Goal: Task Accomplishment & Management: Use online tool/utility

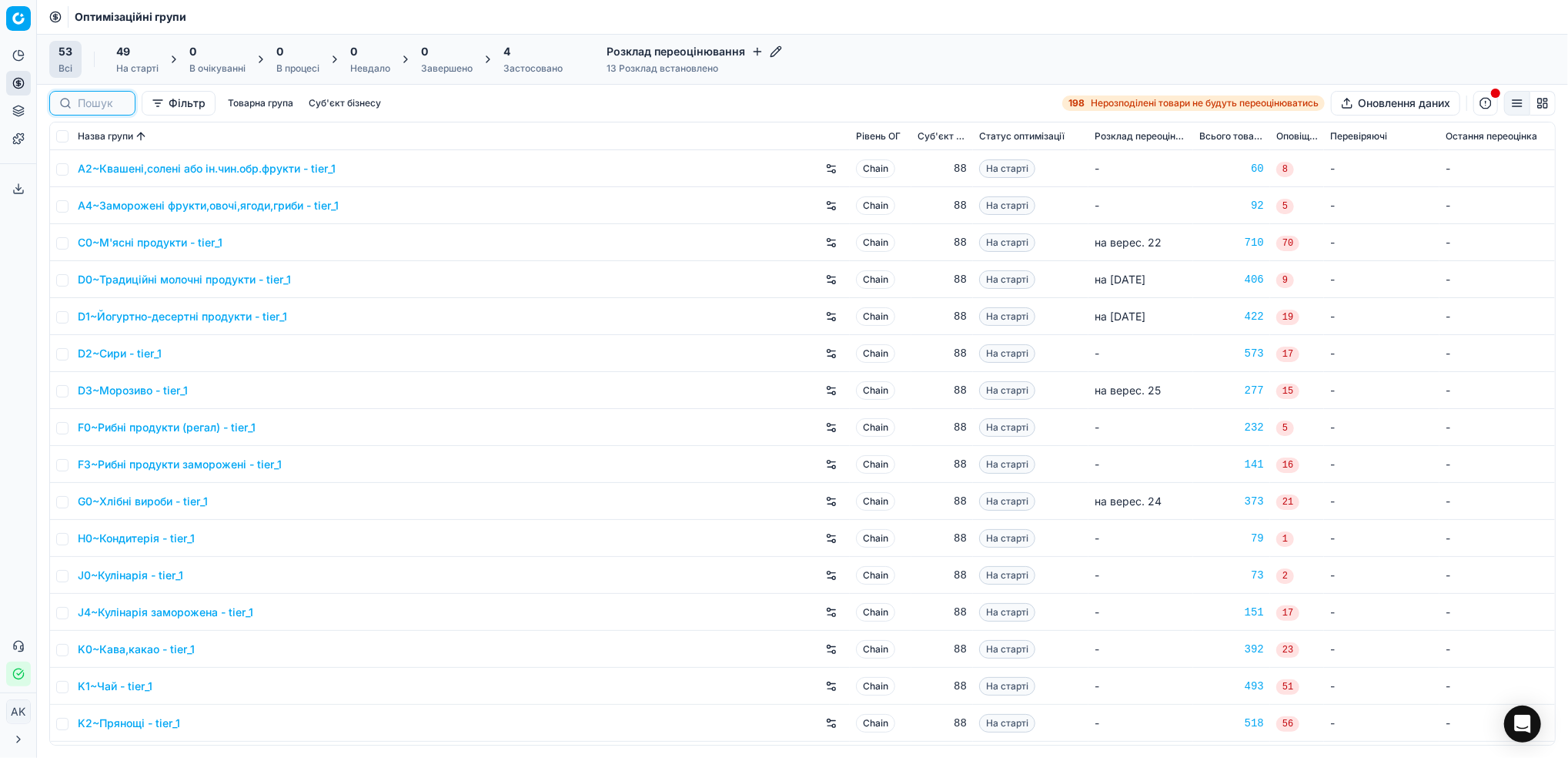
click at [94, 110] on input at bounding box center [102, 103] width 48 height 15
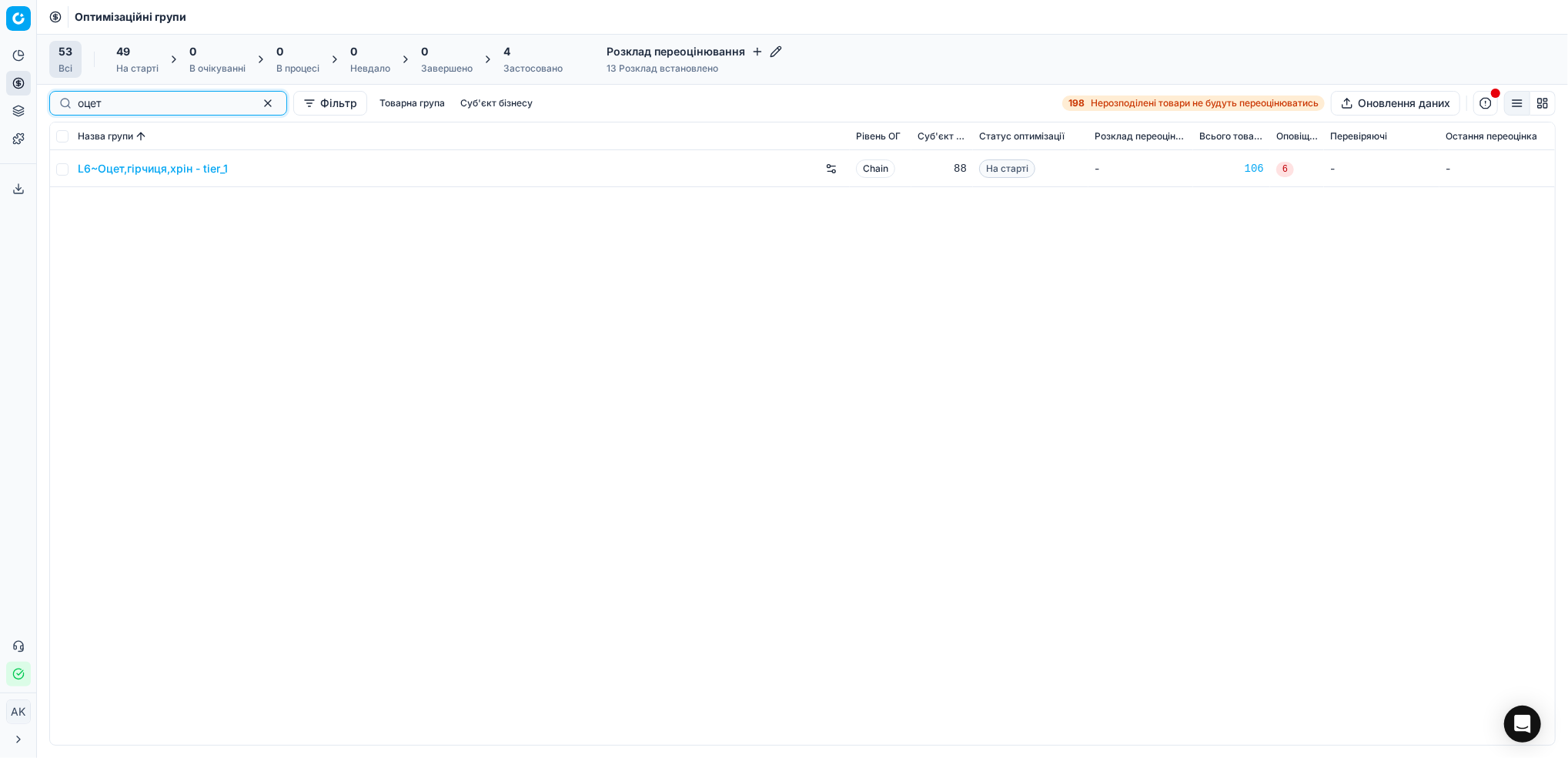
type input "оцет"
click at [66, 174] on input "checkbox" at bounding box center [62, 169] width 12 height 12
checkbox input "true"
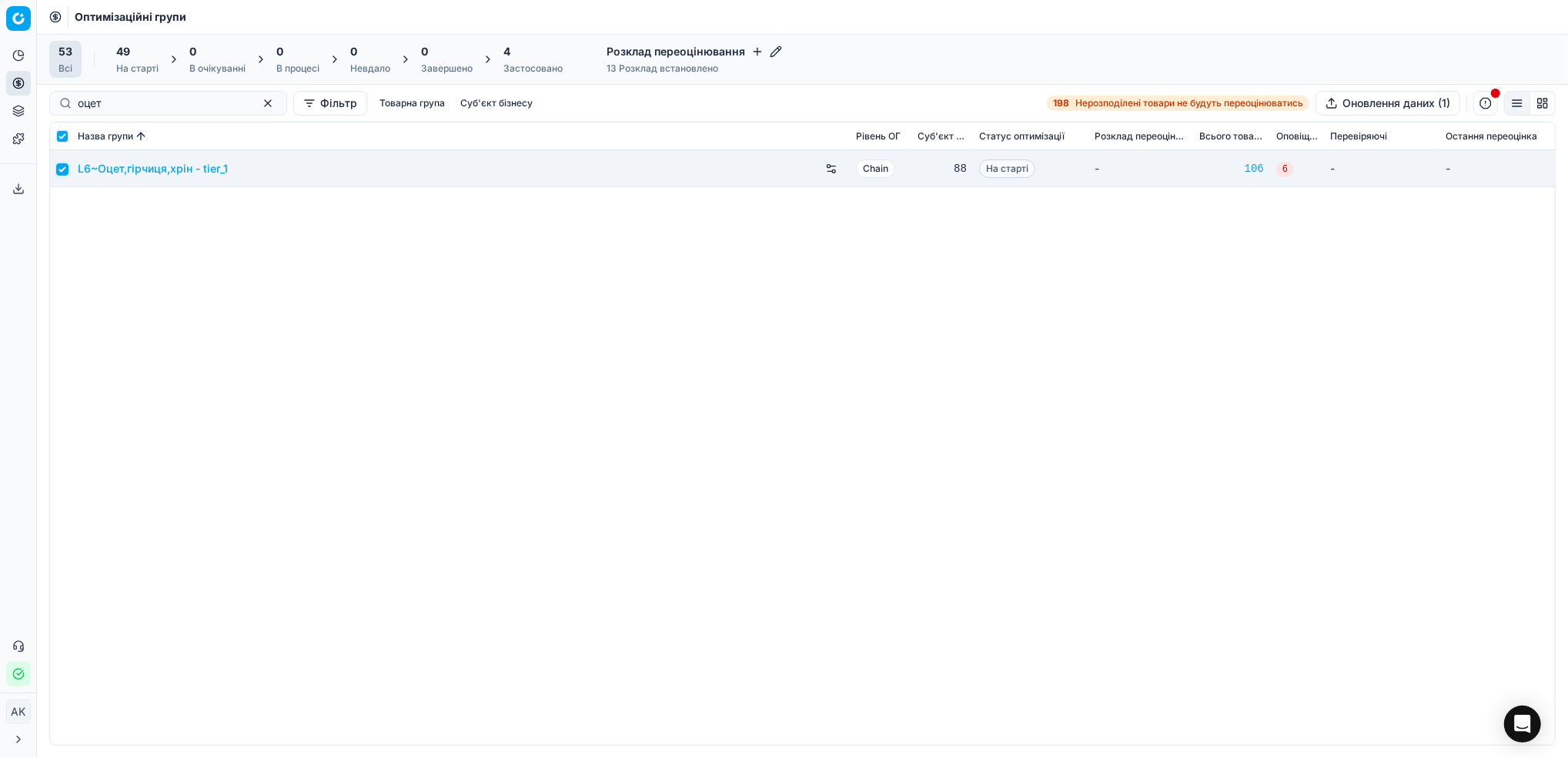
click at [64, 173] on input "checkbox" at bounding box center [62, 169] width 12 height 12
checkbox input "false"
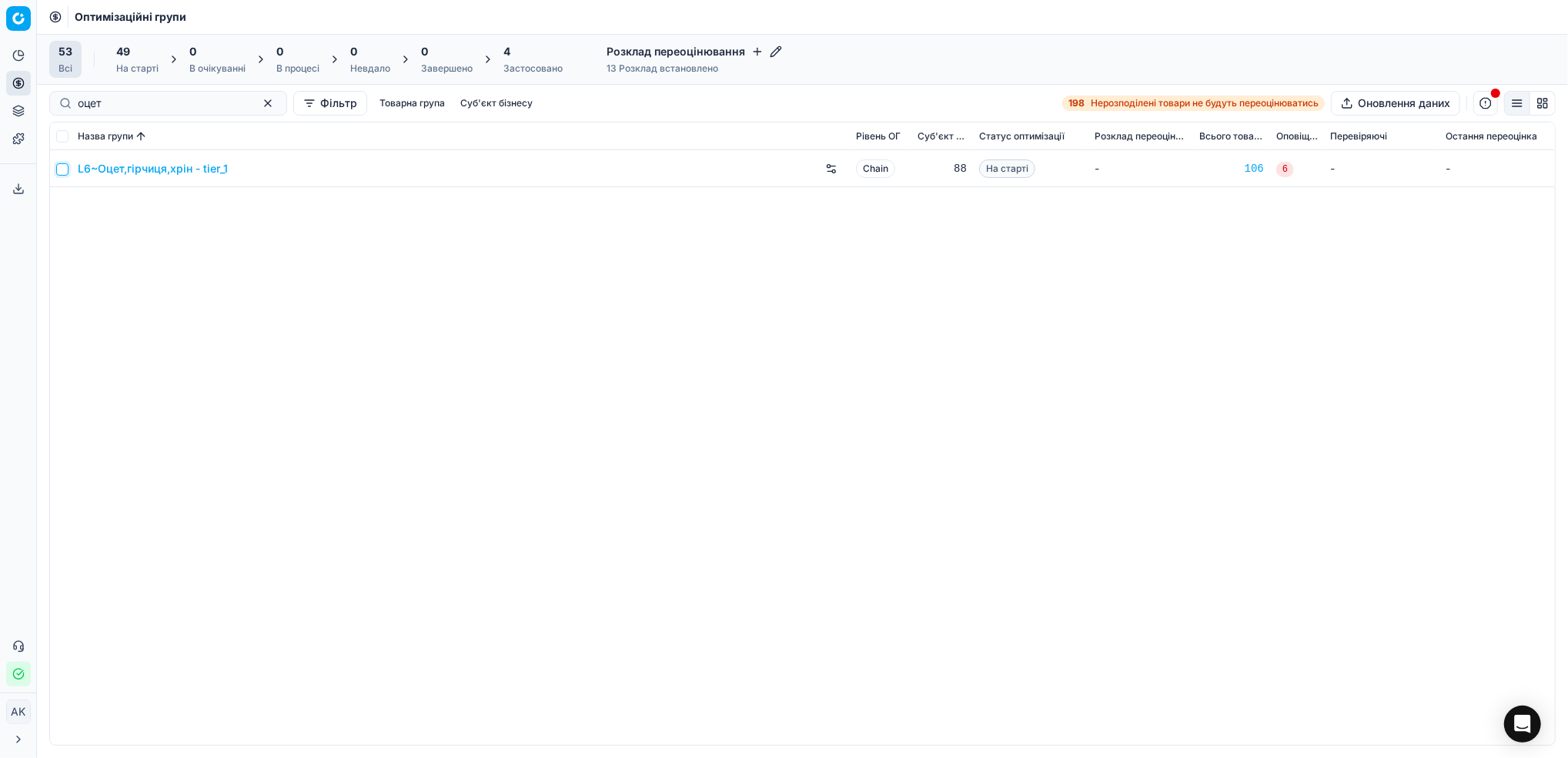
click at [64, 173] on input "checkbox" at bounding box center [62, 169] width 12 height 12
checkbox input "true"
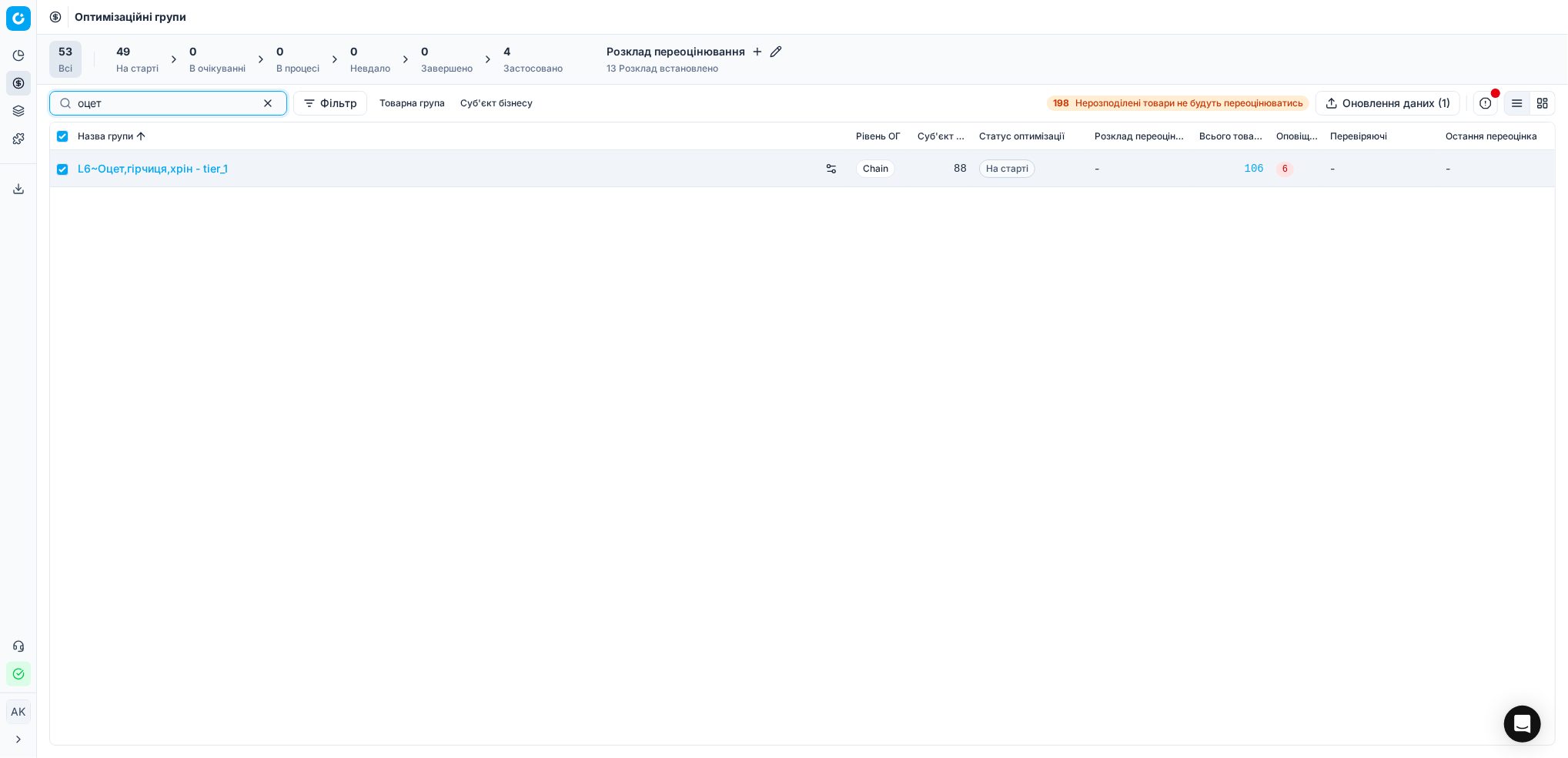
click at [259, 110] on button "button" at bounding box center [268, 103] width 19 height 19
checkbox input "false"
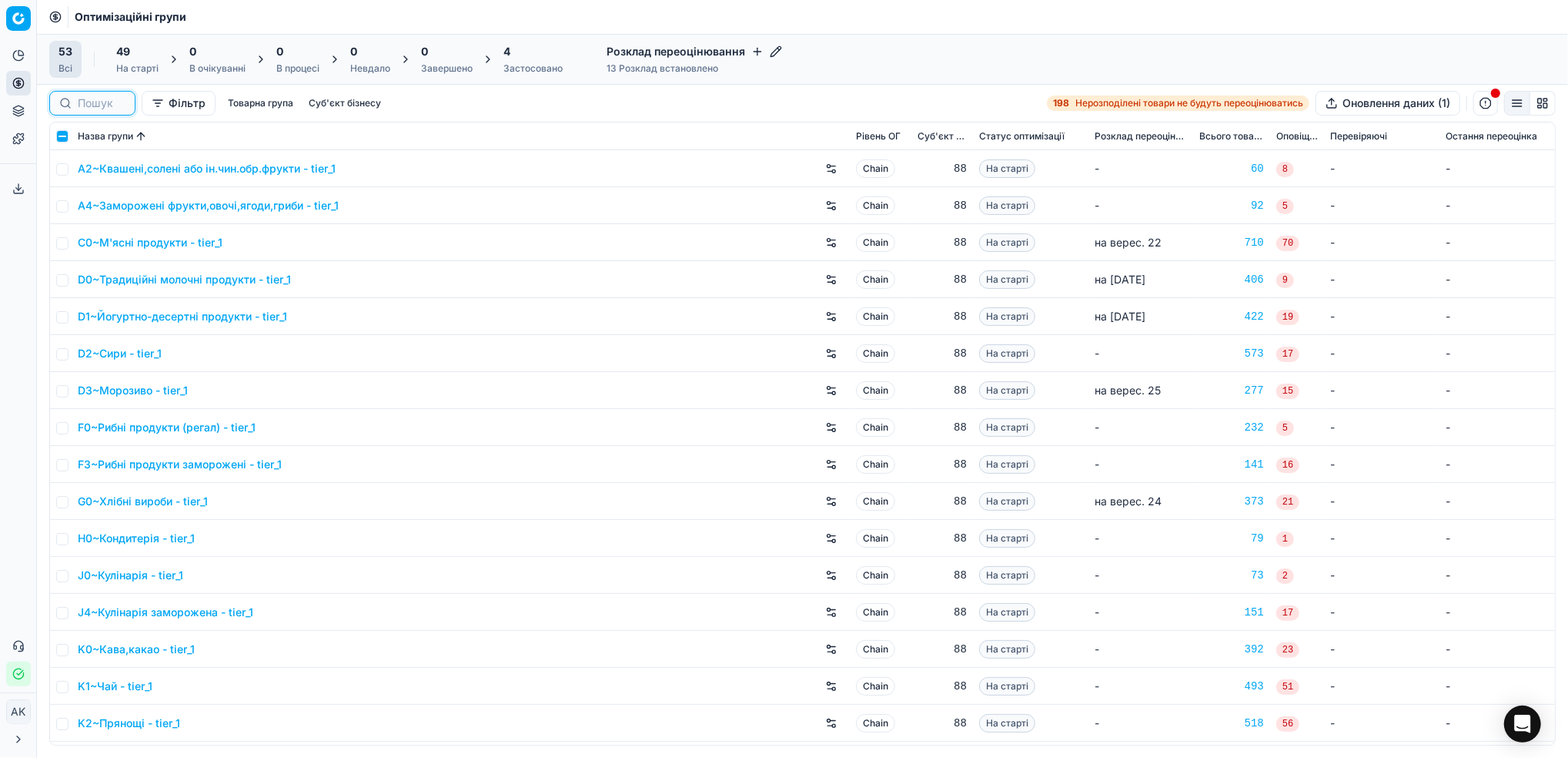
click at [104, 105] on input at bounding box center [102, 103] width 48 height 15
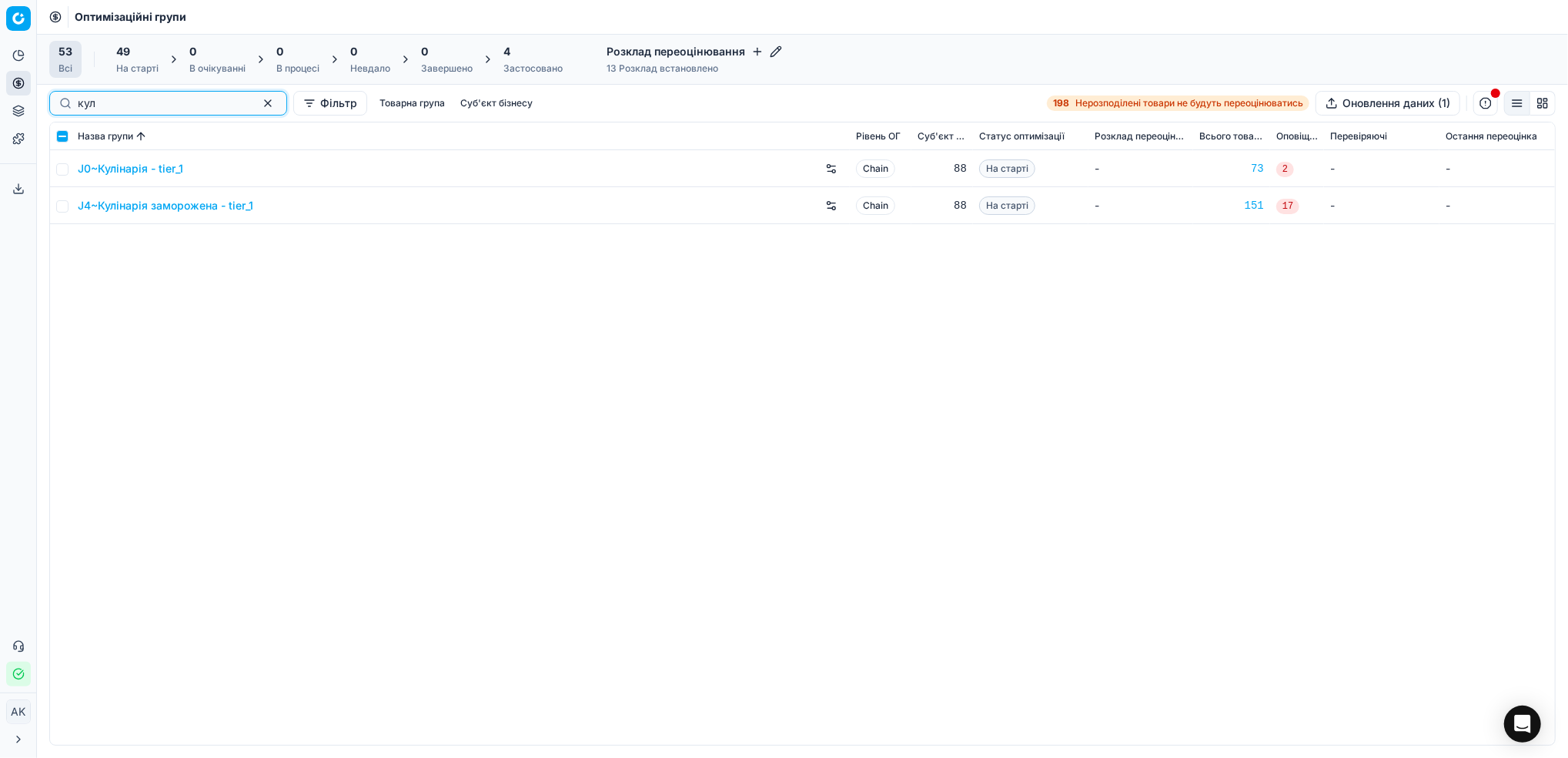
type input "кул"
click at [63, 208] on input "checkbox" at bounding box center [62, 206] width 12 height 12
checkbox input "true"
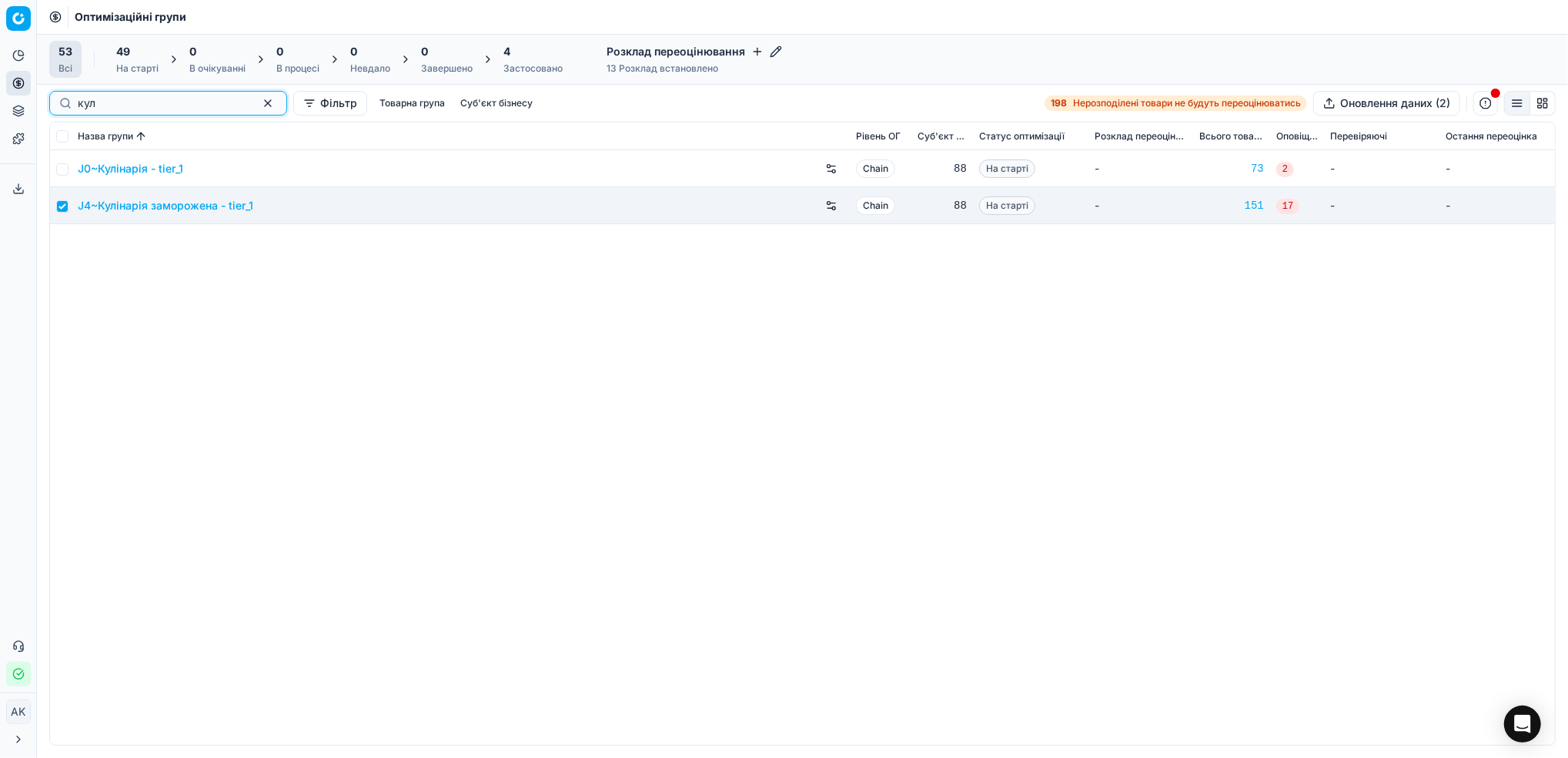
click at [259, 101] on button "button" at bounding box center [268, 103] width 19 height 19
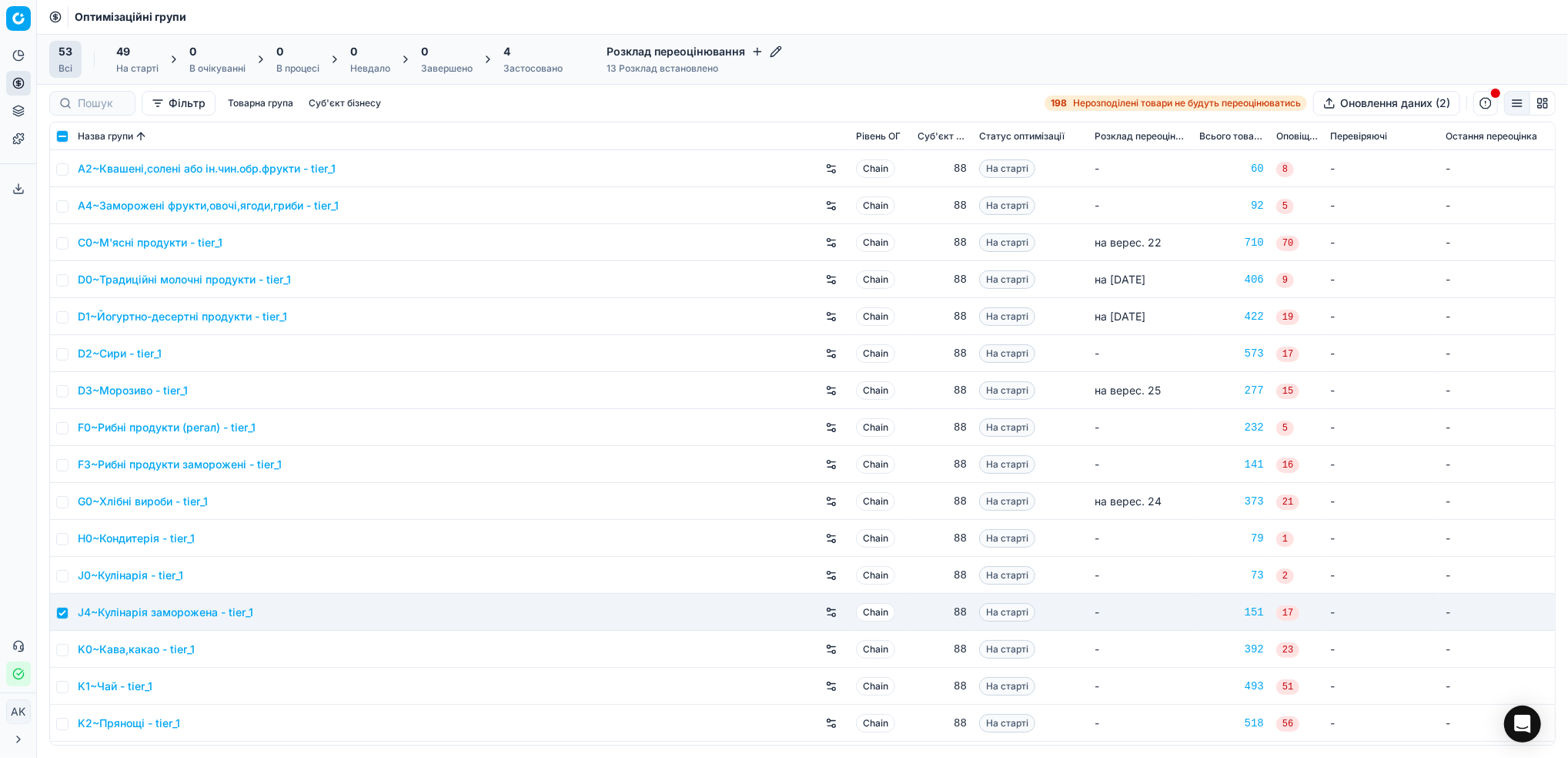
click at [139, 61] on div "49 На старті" at bounding box center [137, 59] width 42 height 31
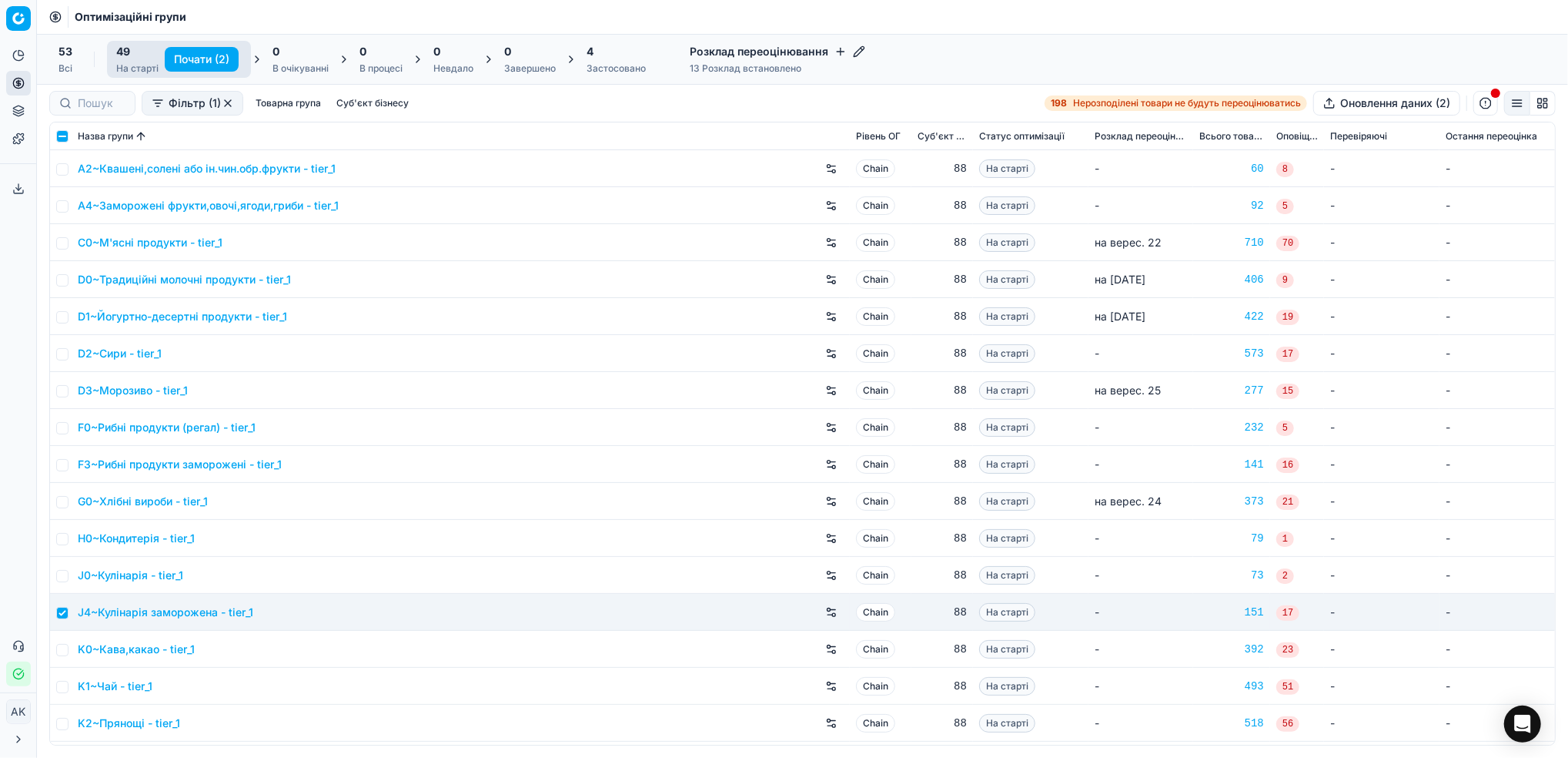
click at [194, 58] on button "Почати (2)" at bounding box center [202, 59] width 74 height 25
checkbox input "false"
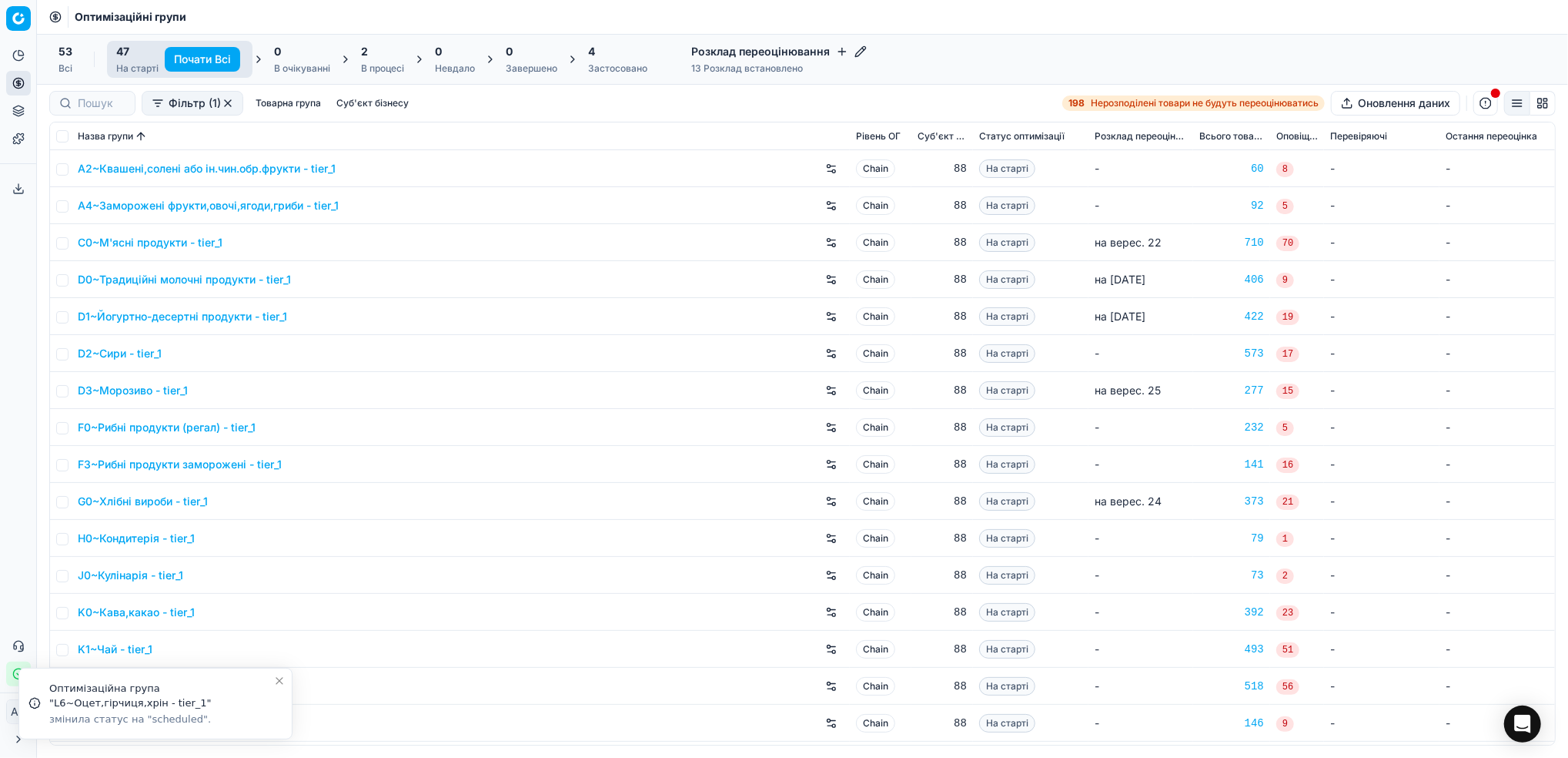
click at [284, 685] on icon "Close toast" at bounding box center [279, 681] width 12 height 12
click at [278, 687] on button "Close toast" at bounding box center [280, 681] width 19 height 19
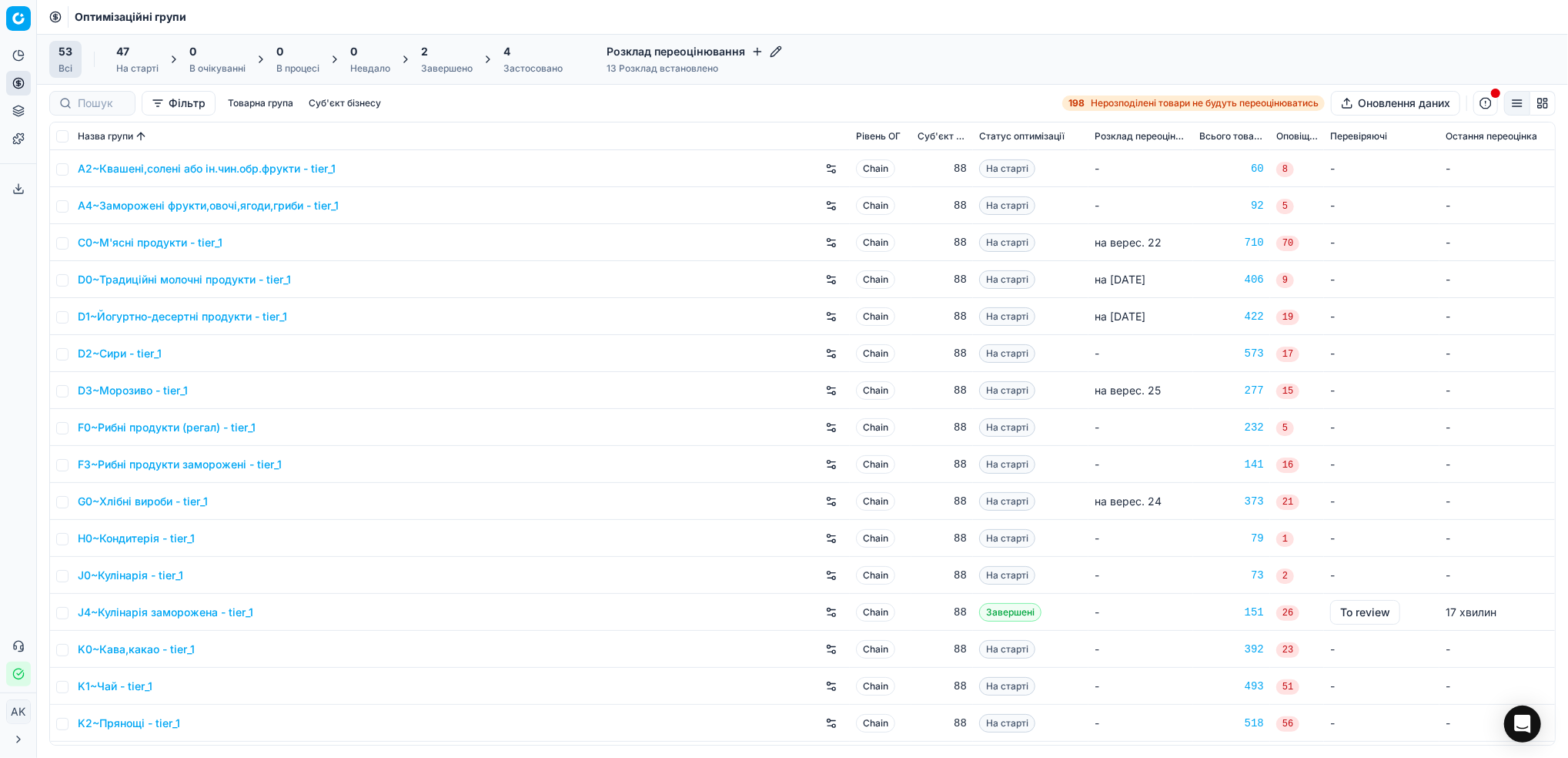
click at [442, 65] on div "Завершено" at bounding box center [447, 69] width 52 height 12
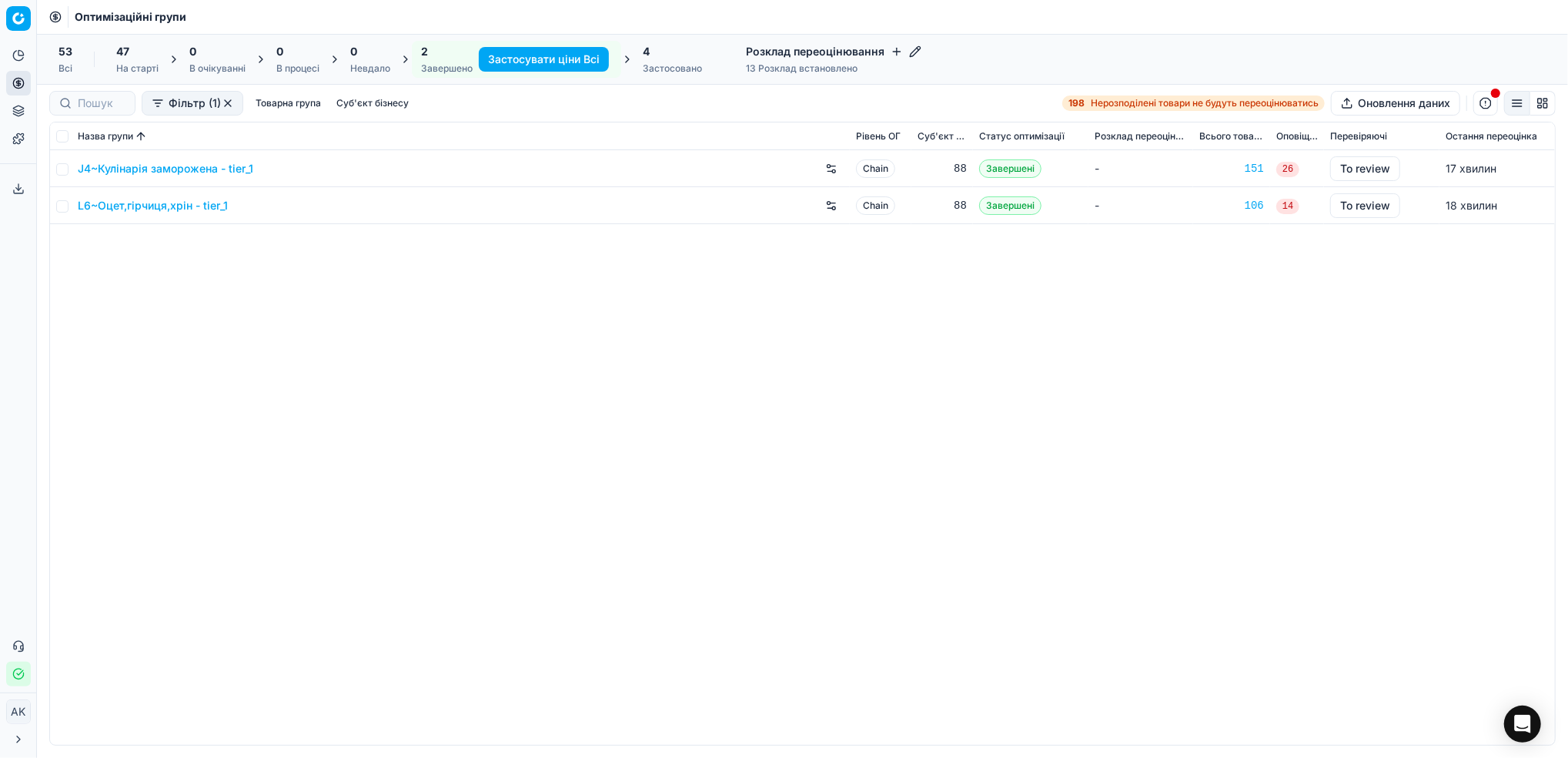
click at [144, 212] on div "L6~Оцет,гірчиця,хрін - tier_1" at bounding box center [461, 205] width 766 height 25
click at [143, 210] on link "L6~Оцет,гірчиця,хрін - tier_1" at bounding box center [153, 205] width 150 height 15
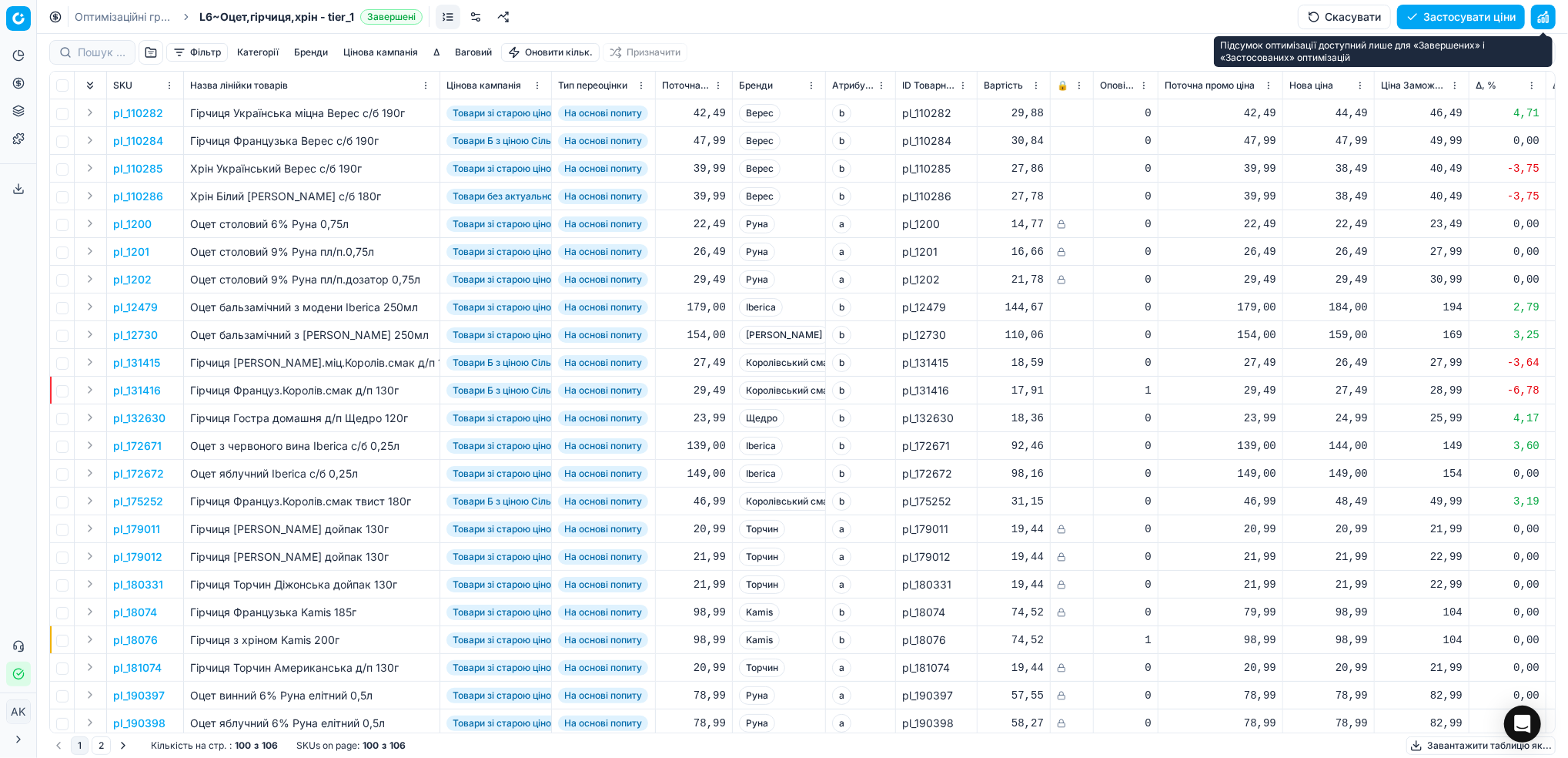
click at [1547, 9] on button "button" at bounding box center [1543, 16] width 25 height 25
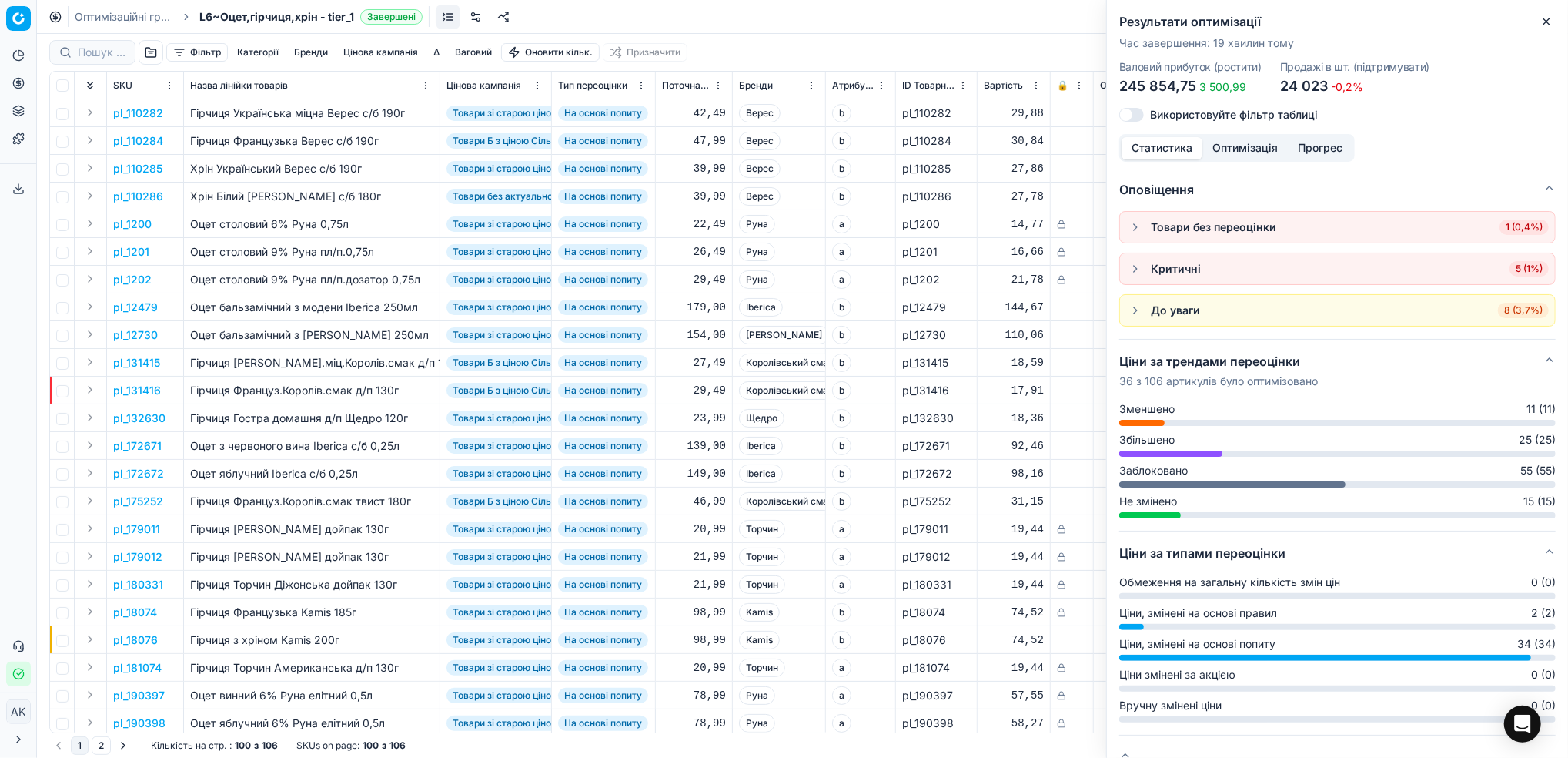
click at [1547, 21] on icon "button" at bounding box center [1547, 21] width 12 height 12
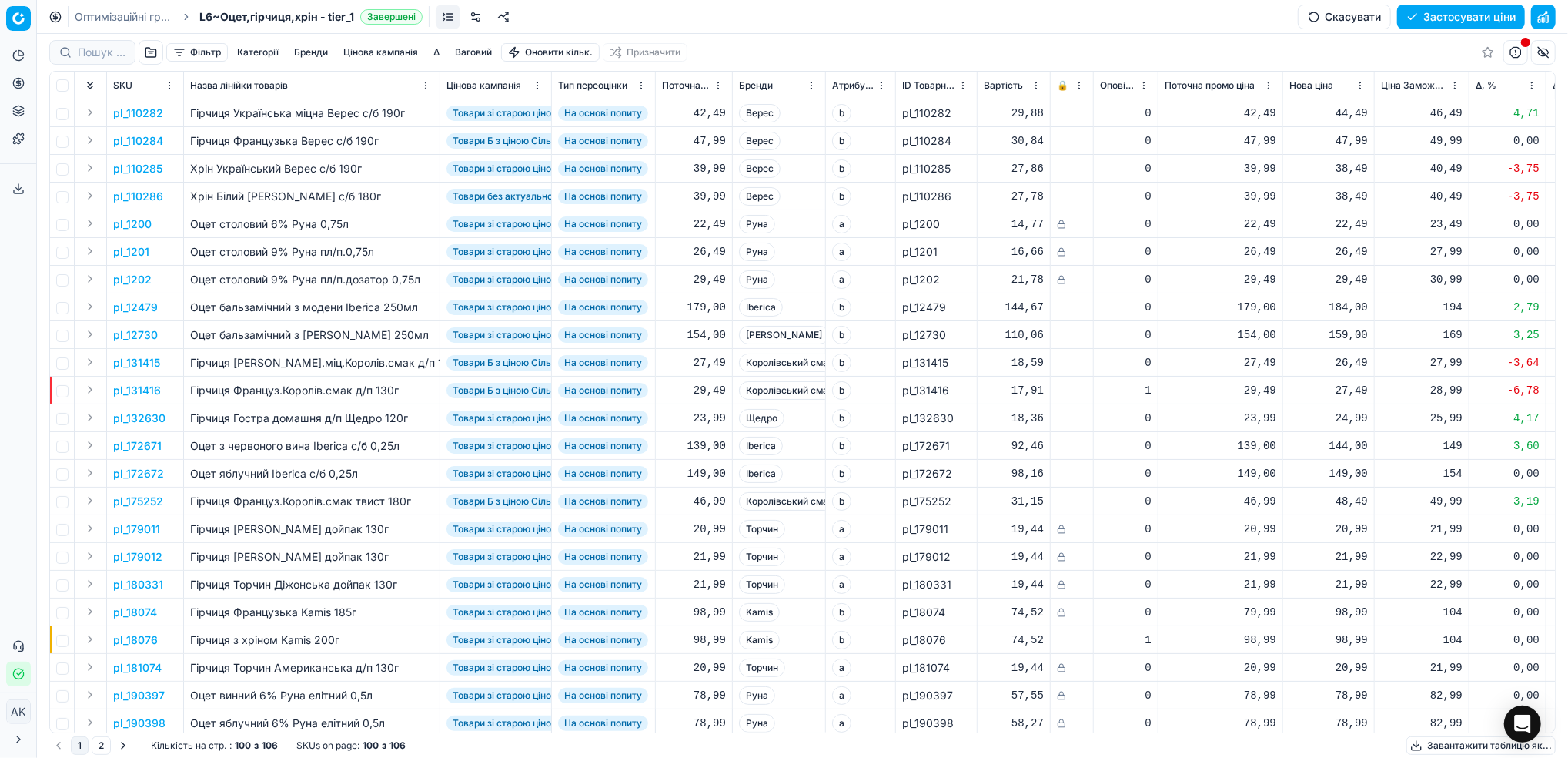
click at [359, 45] on button "Цінова кампанія" at bounding box center [381, 52] width 87 height 19
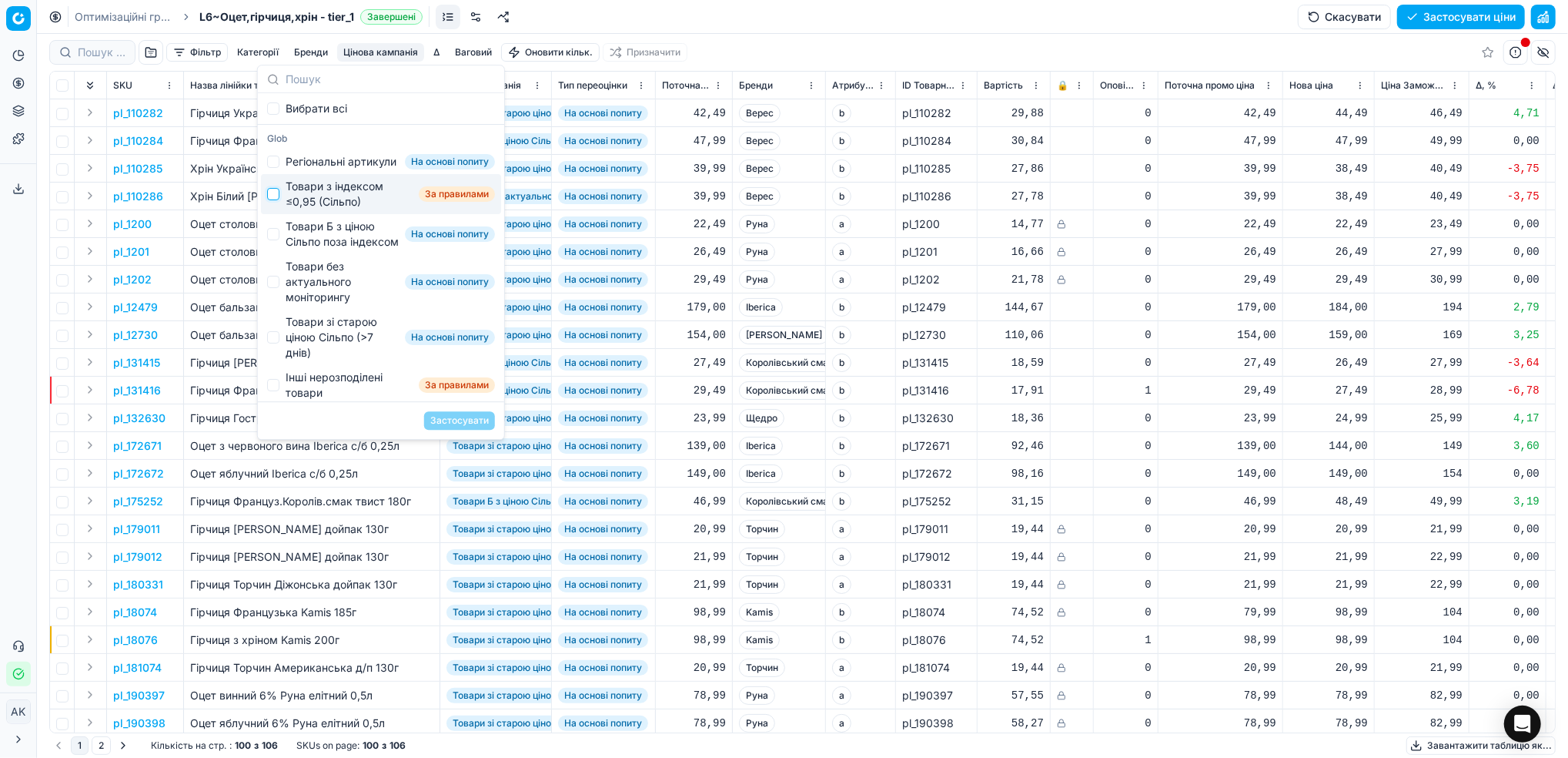
click at [276, 200] on input "Suggestions" at bounding box center [273, 194] width 12 height 12
checkbox input "true"
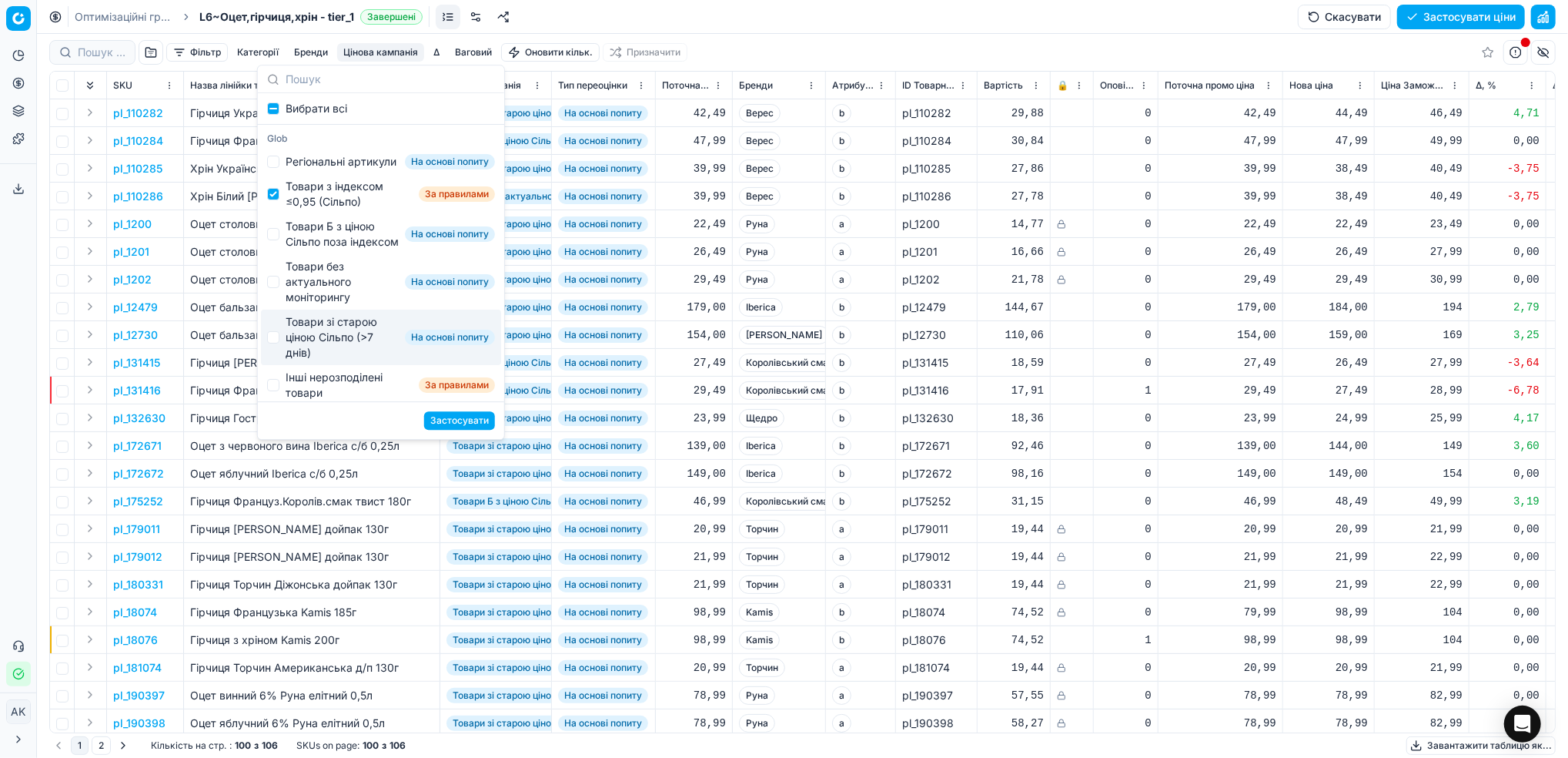
click at [473, 421] on button "Застосувати" at bounding box center [460, 421] width 70 height 19
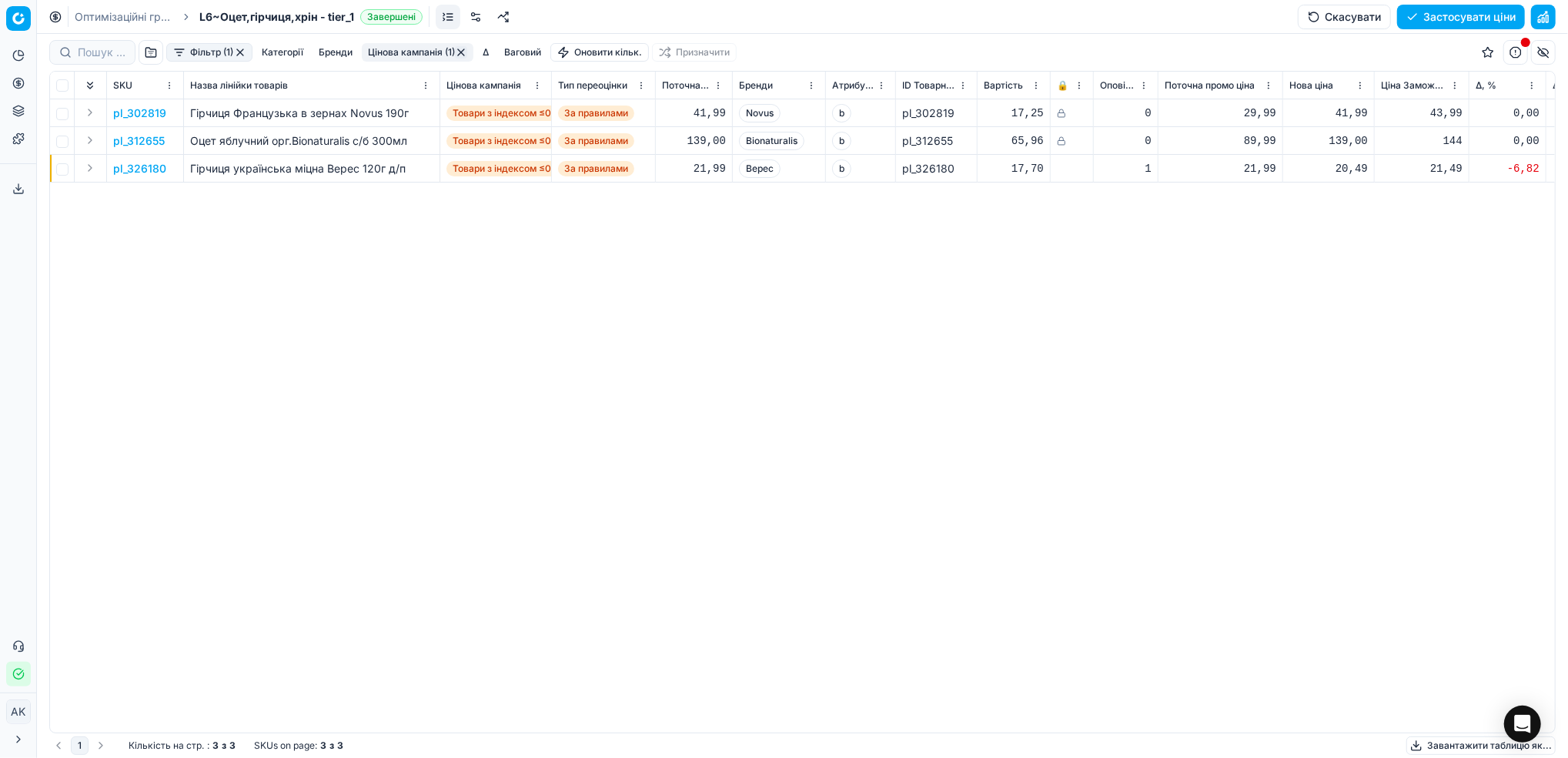
drag, startPoint x: 467, startPoint y: 424, endPoint x: -4, endPoint y: 636, distance: 516.5
click at [207, 50] on button "Фільтр (1)" at bounding box center [210, 52] width 86 height 19
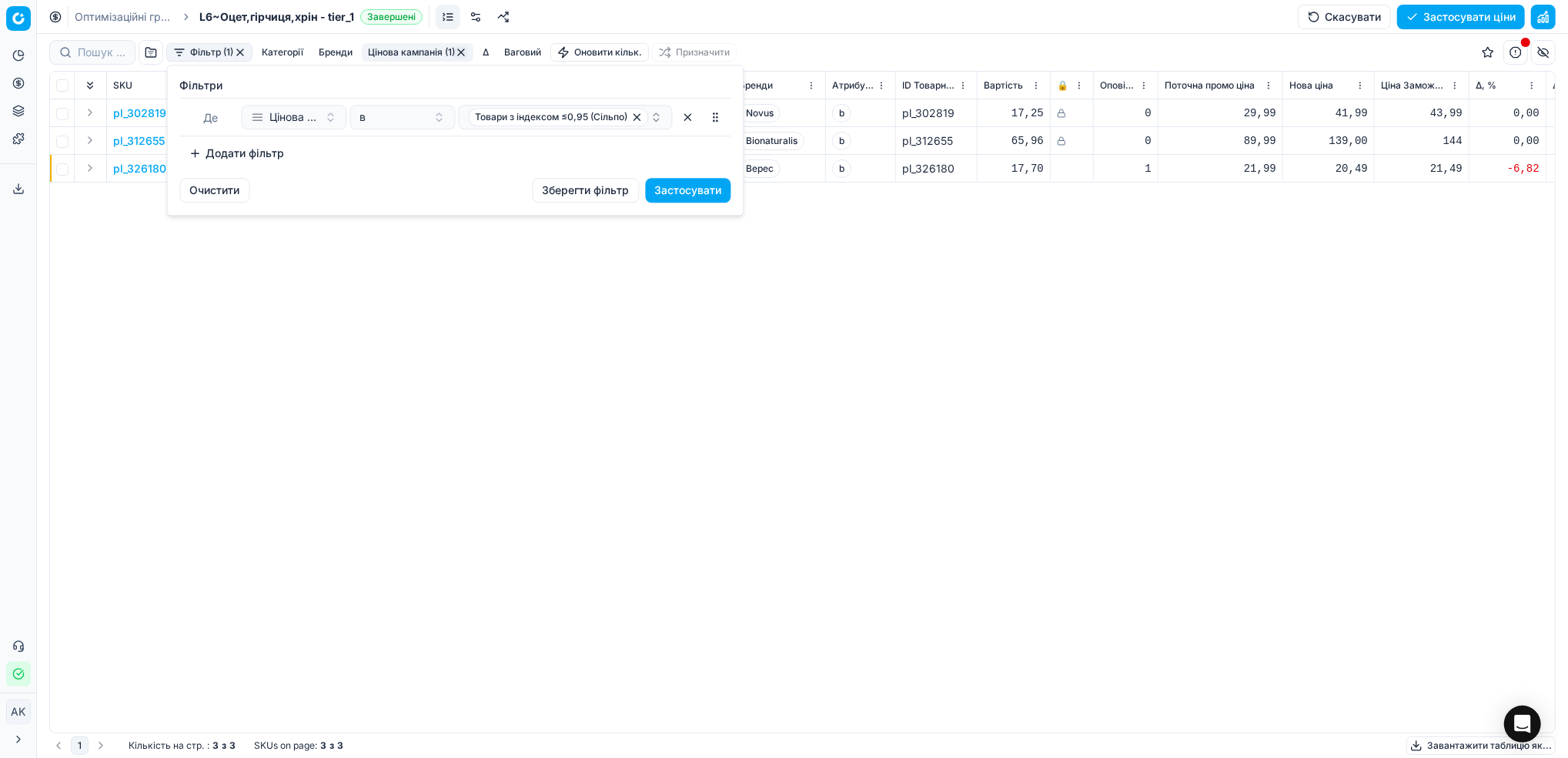
click at [235, 156] on button "Додати фільтр" at bounding box center [237, 153] width 114 height 25
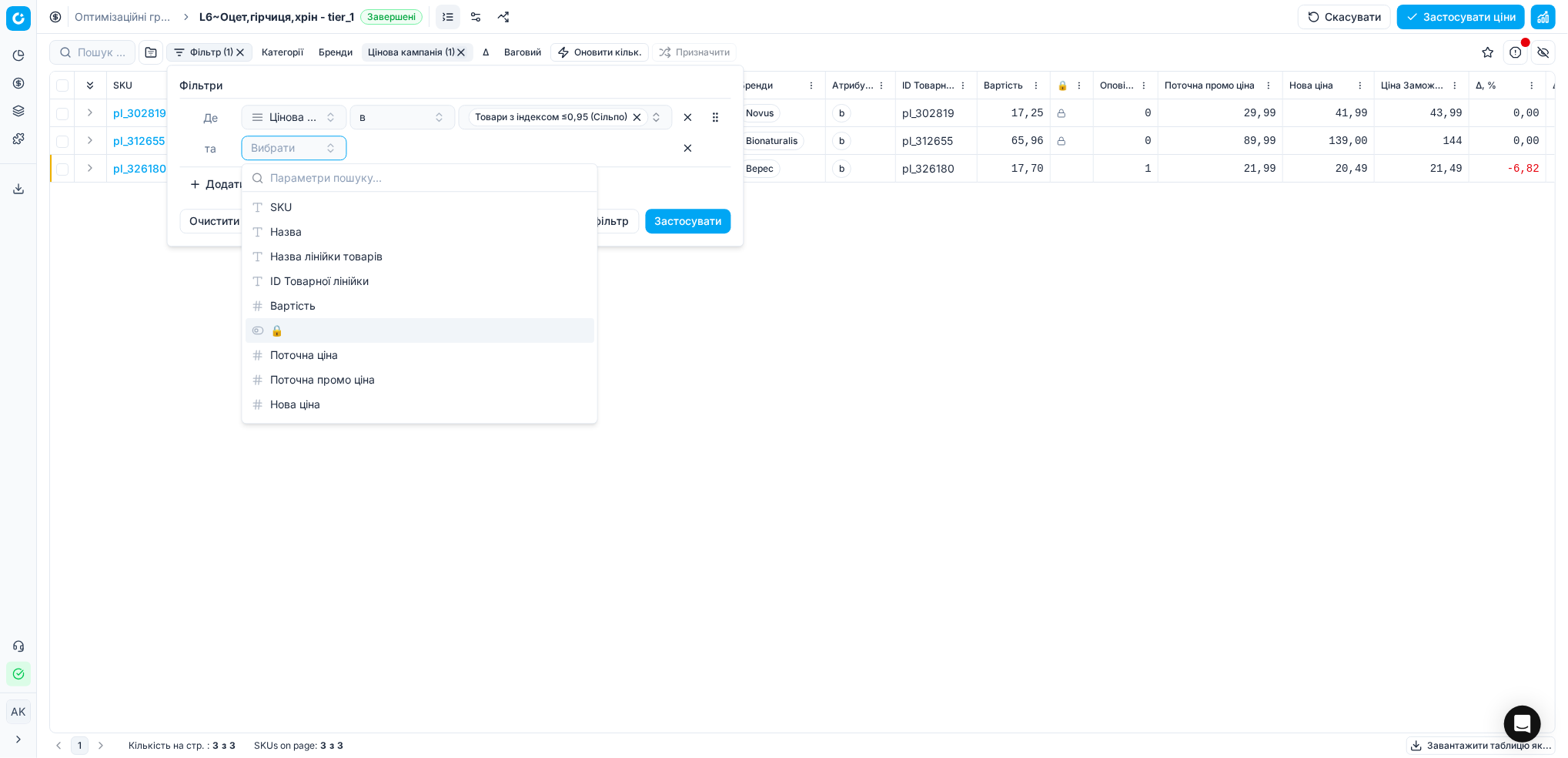
click at [313, 329] on div "🔒" at bounding box center [420, 330] width 349 height 25
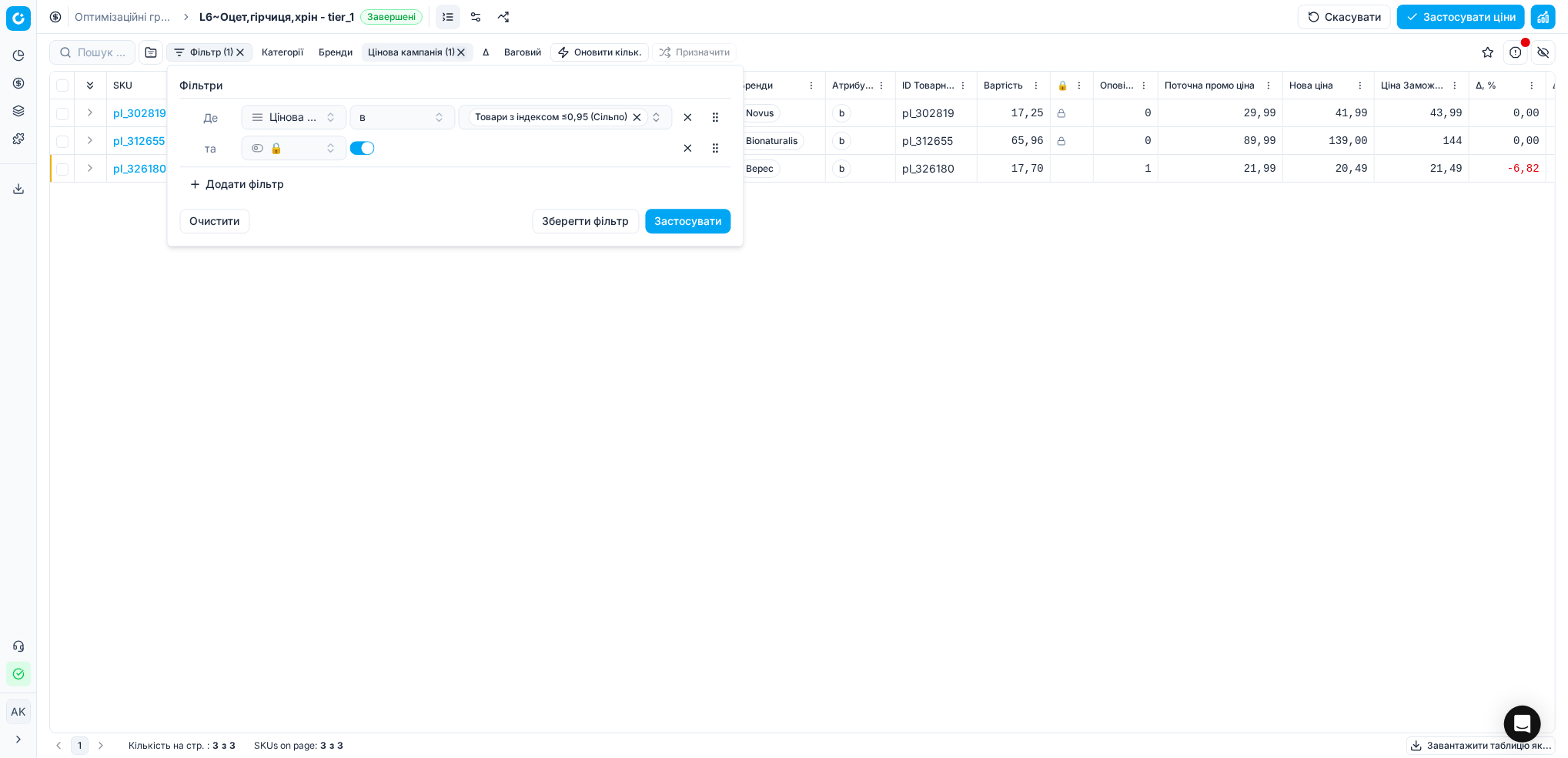
click at [364, 150] on button "button" at bounding box center [363, 148] width 25 height 14
checkbox input "false"
click at [694, 226] on button "Застосувати" at bounding box center [688, 221] width 85 height 25
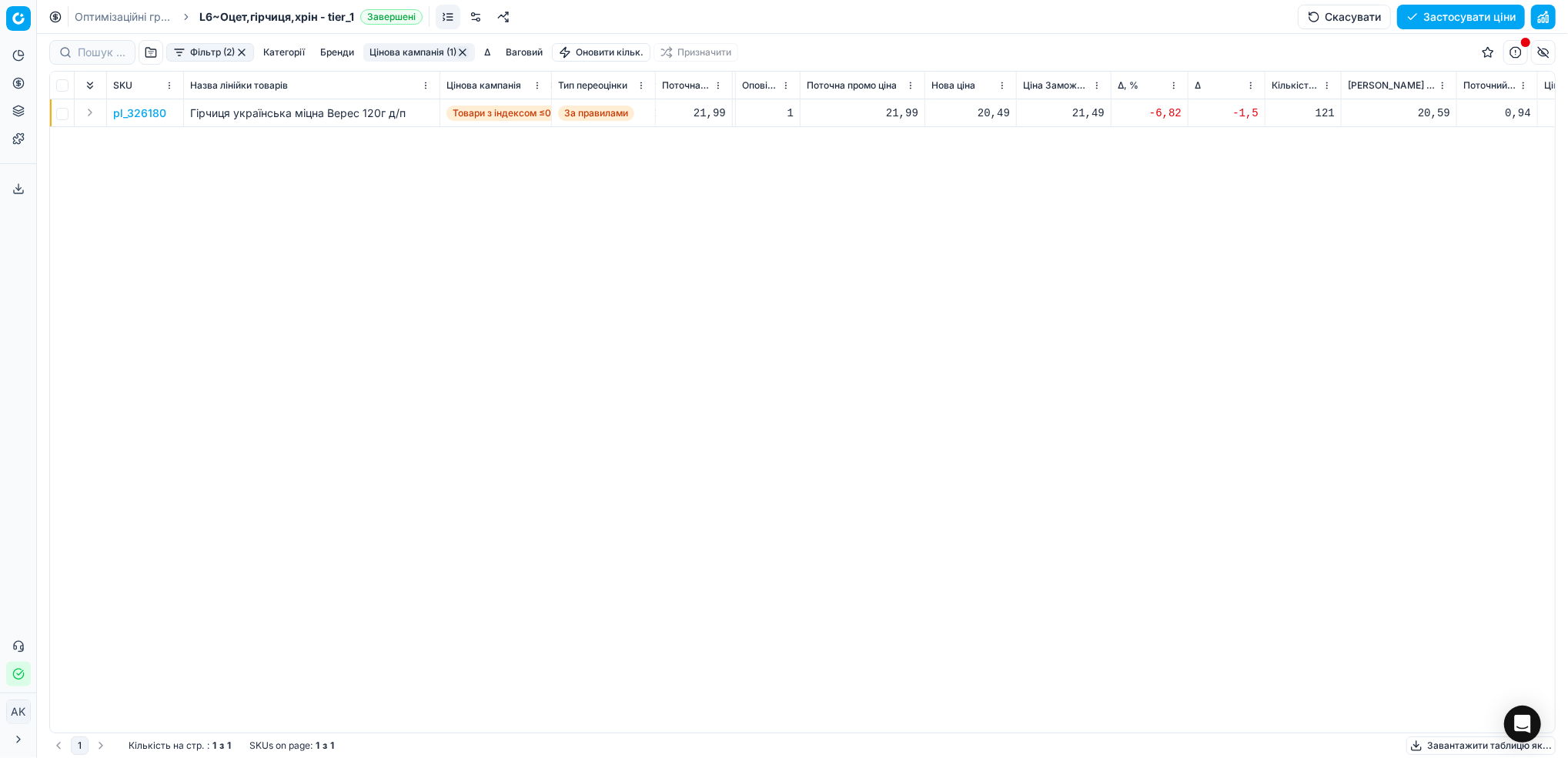
scroll to position [0, 345]
click at [136, 107] on p "pl_326180" at bounding box center [140, 113] width 53 height 15
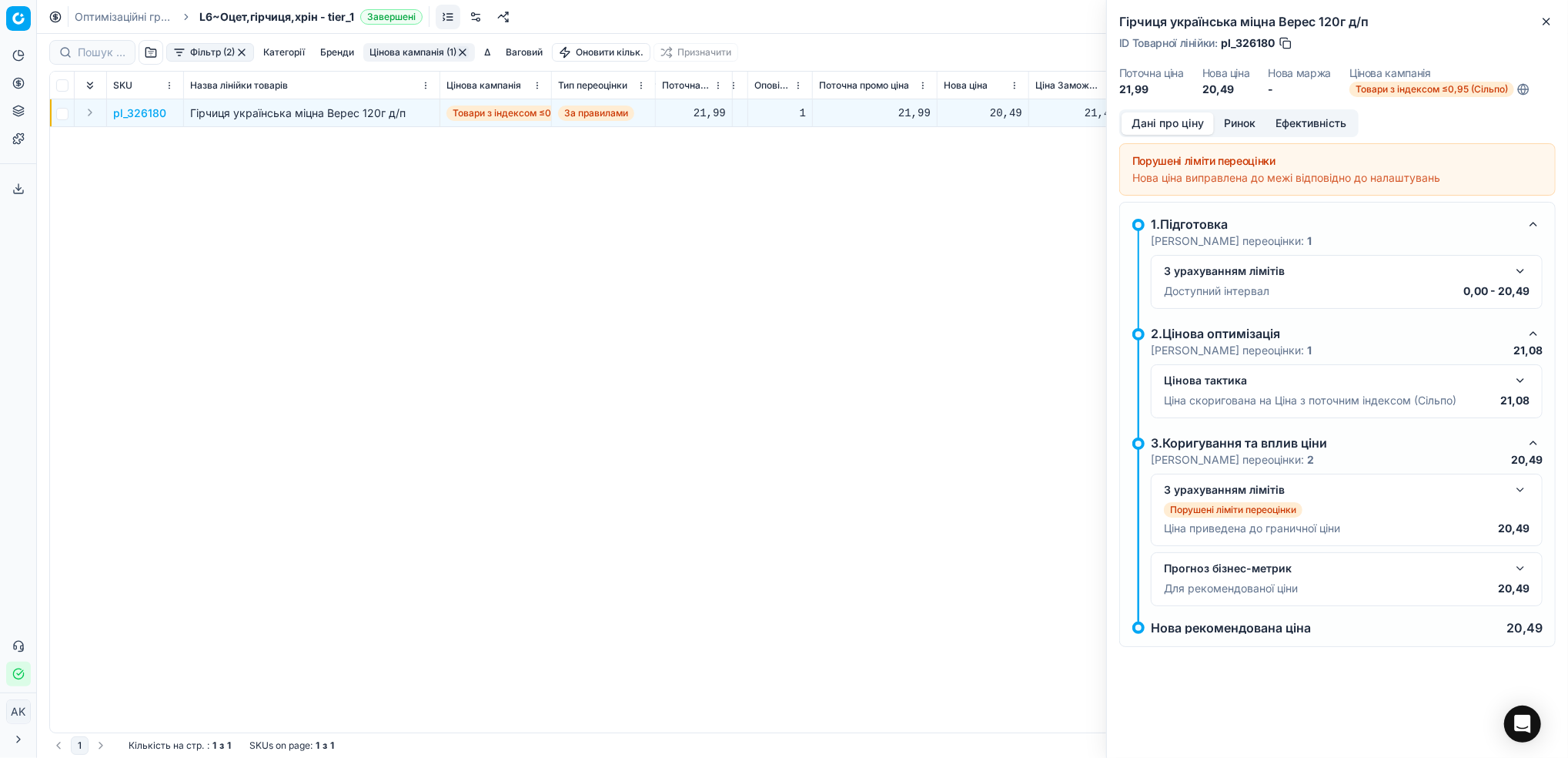
click at [1235, 122] on button "Ринок" at bounding box center [1240, 124] width 52 height 22
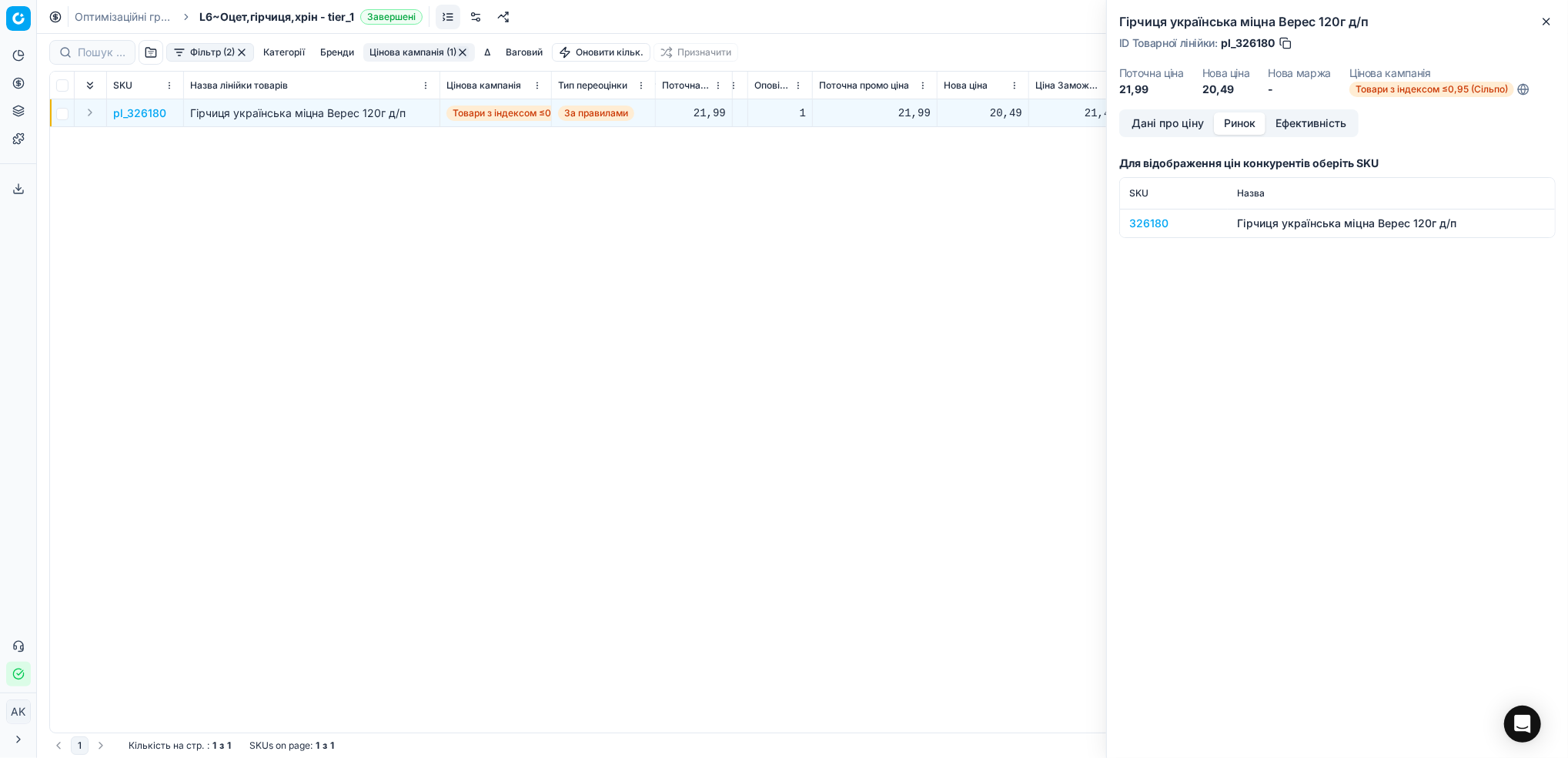
click at [1145, 217] on div "326180" at bounding box center [1174, 223] width 89 height 15
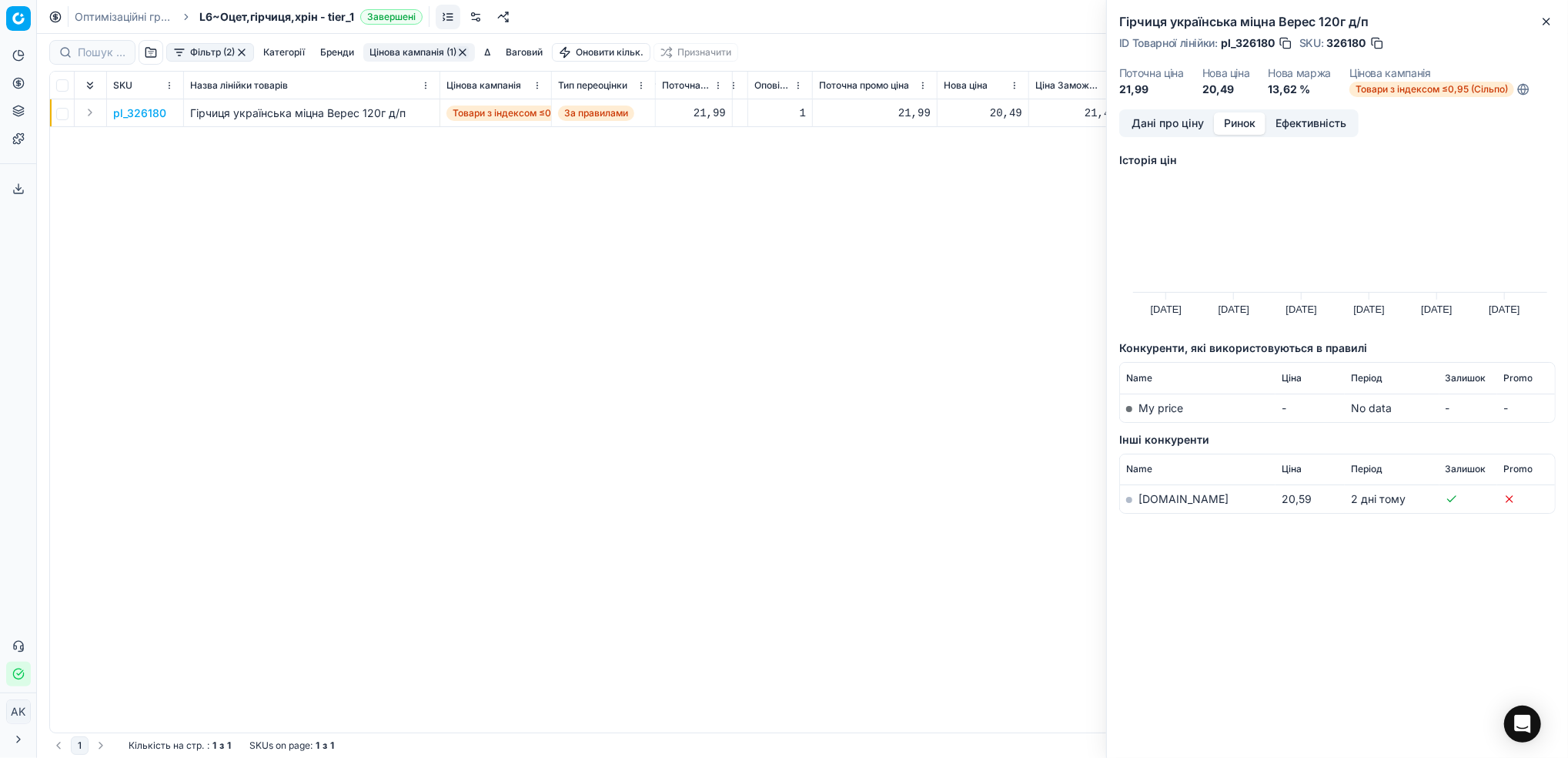
click at [1144, 501] on link "silpo.ua" at bounding box center [1183, 498] width 90 height 13
click at [1156, 121] on button "Дані про ціну" at bounding box center [1168, 124] width 93 height 22
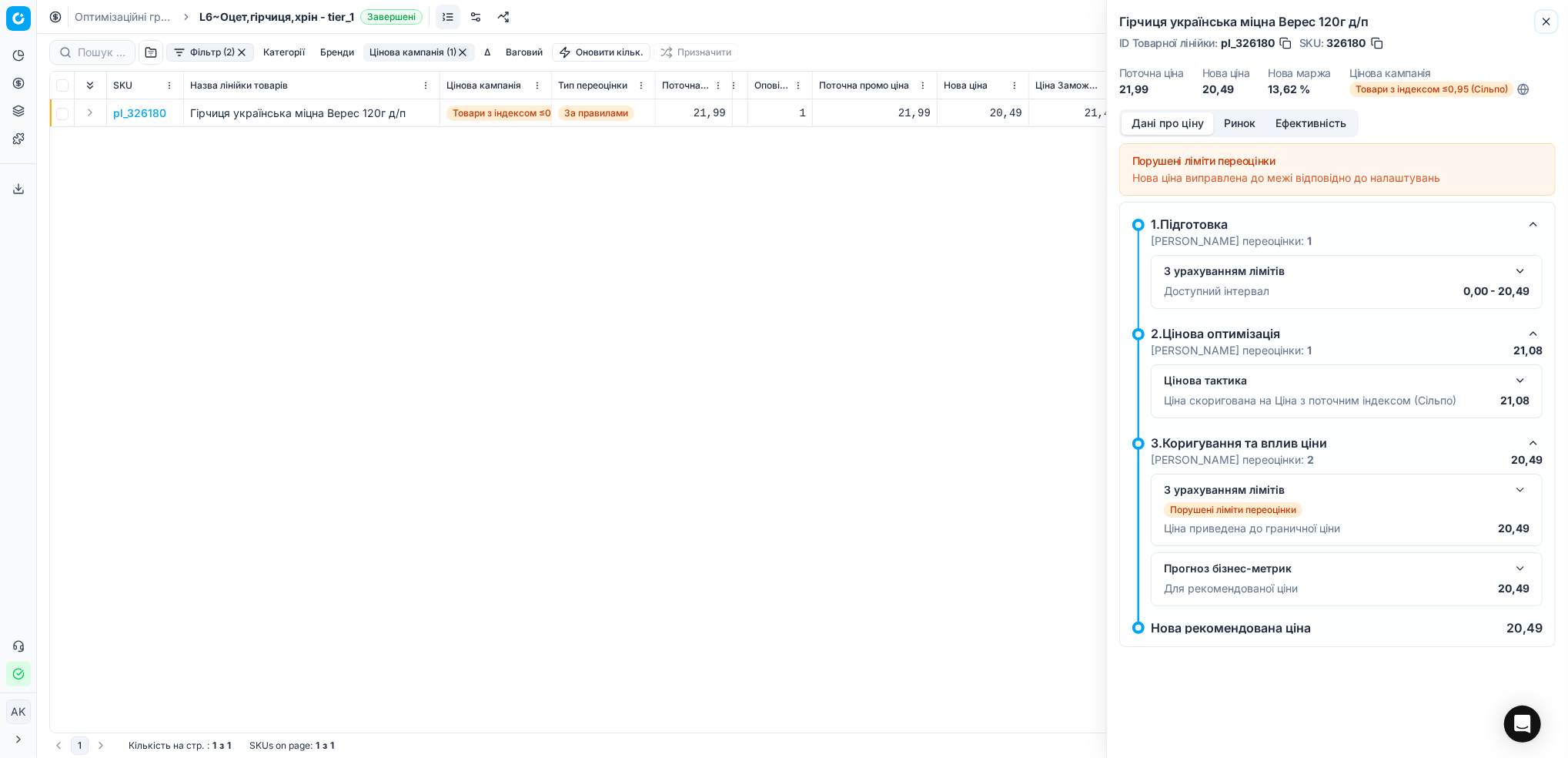
click at [1548, 28] on button "Close" at bounding box center [1547, 21] width 19 height 19
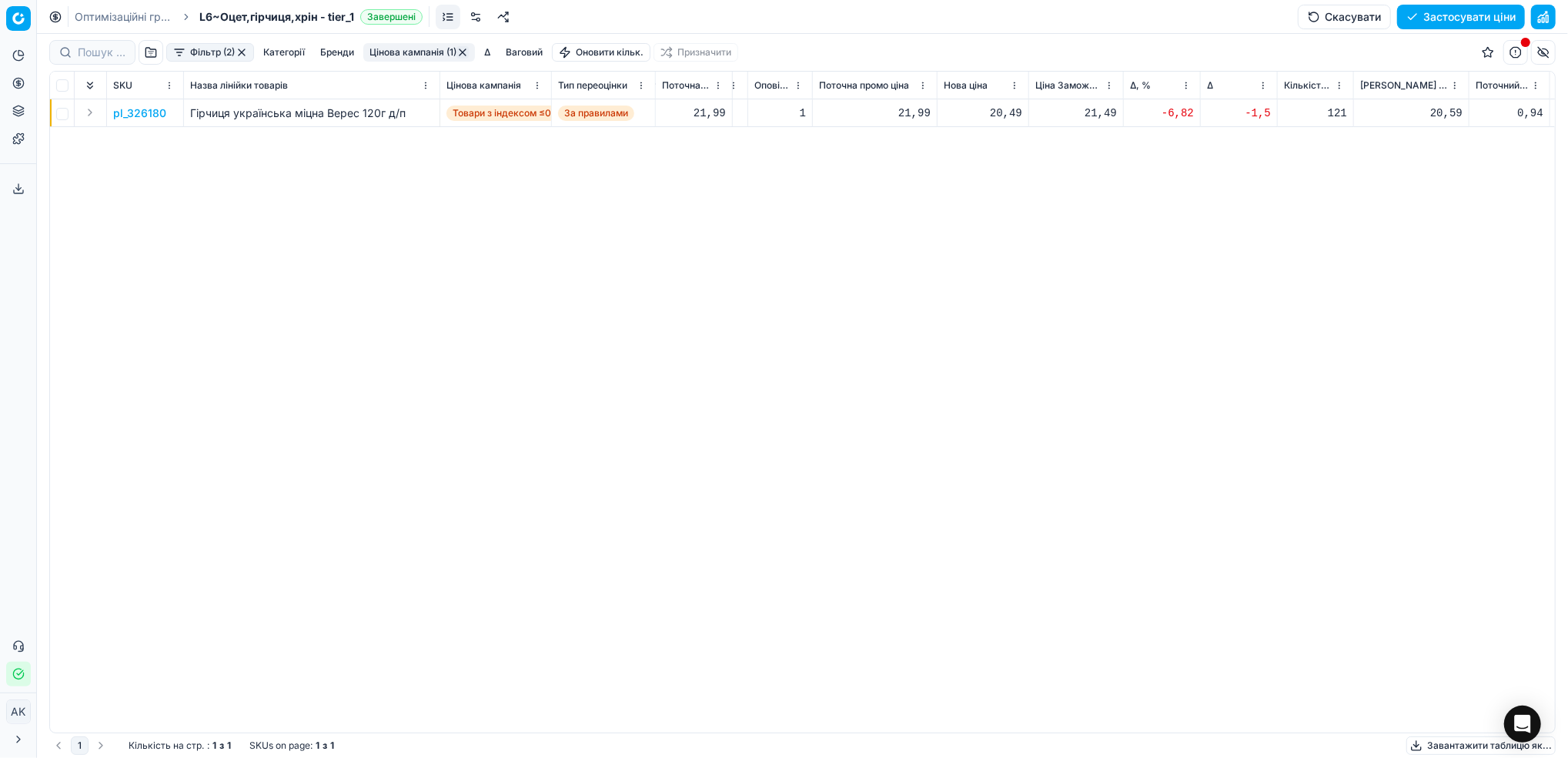
click at [404, 58] on button "Цінова кампанія (1)" at bounding box center [419, 52] width 112 height 19
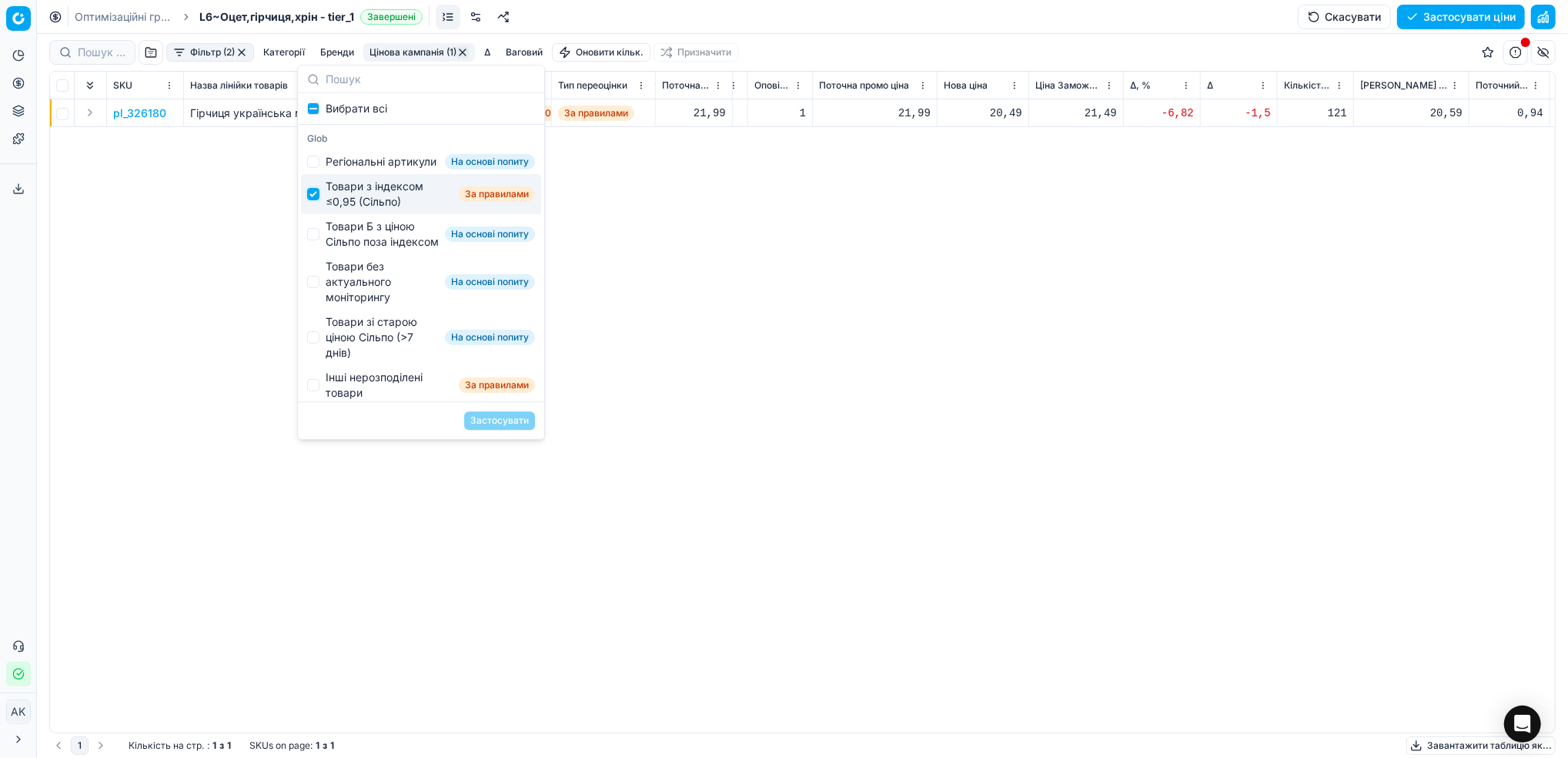
click at [310, 200] on input "Suggestions" at bounding box center [314, 194] width 12 height 12
checkbox input "false"
click at [315, 241] on input "Suggestions" at bounding box center [314, 234] width 12 height 12
checkbox input "true"
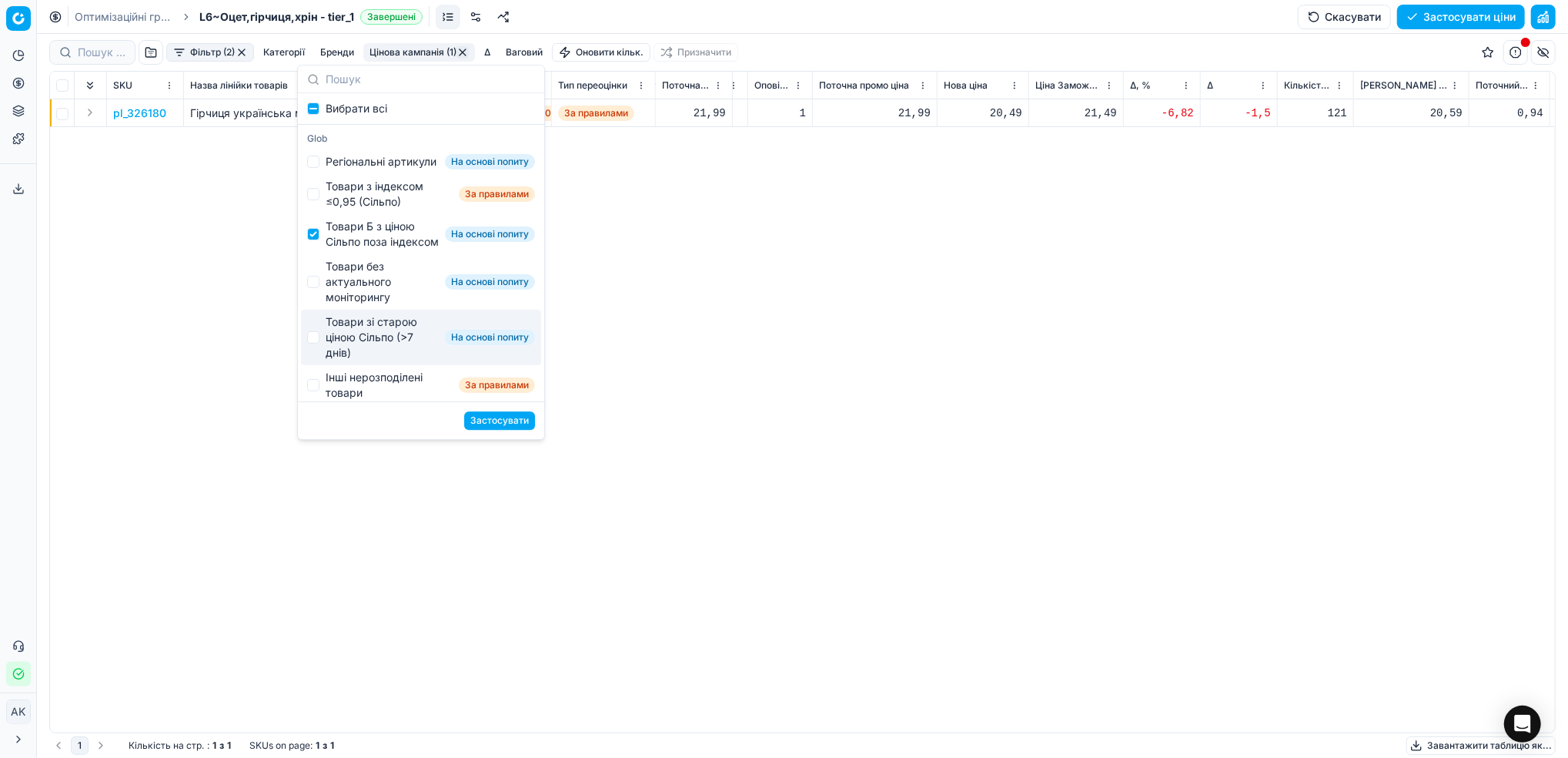
click at [514, 421] on button "Застосувати" at bounding box center [499, 421] width 70 height 19
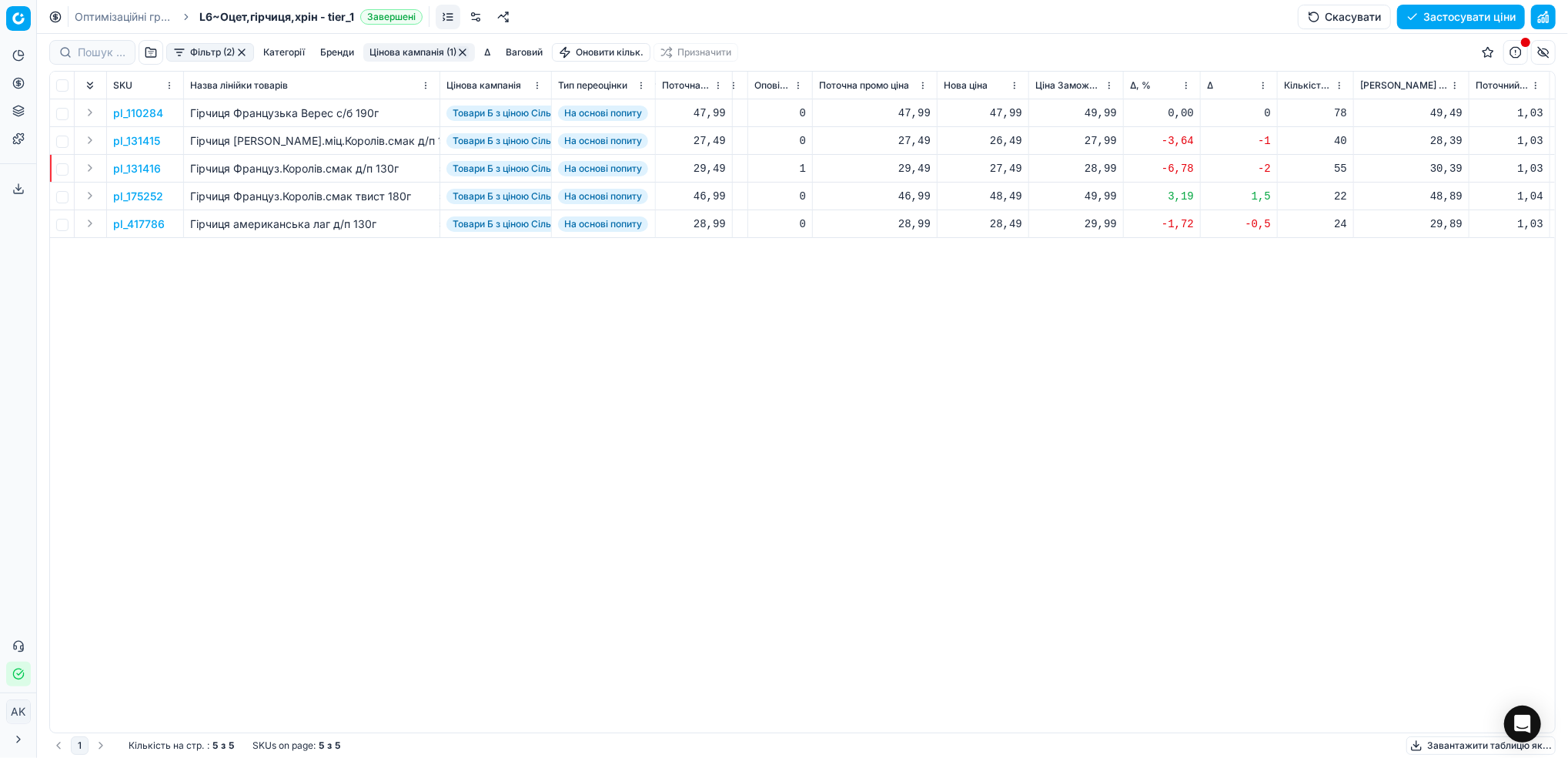
click at [1188, 86] on html "Pricing platform Аналітика Цінова оптимізація Асортимент продукції Шаблони Серв…" at bounding box center [784, 379] width 1568 height 758
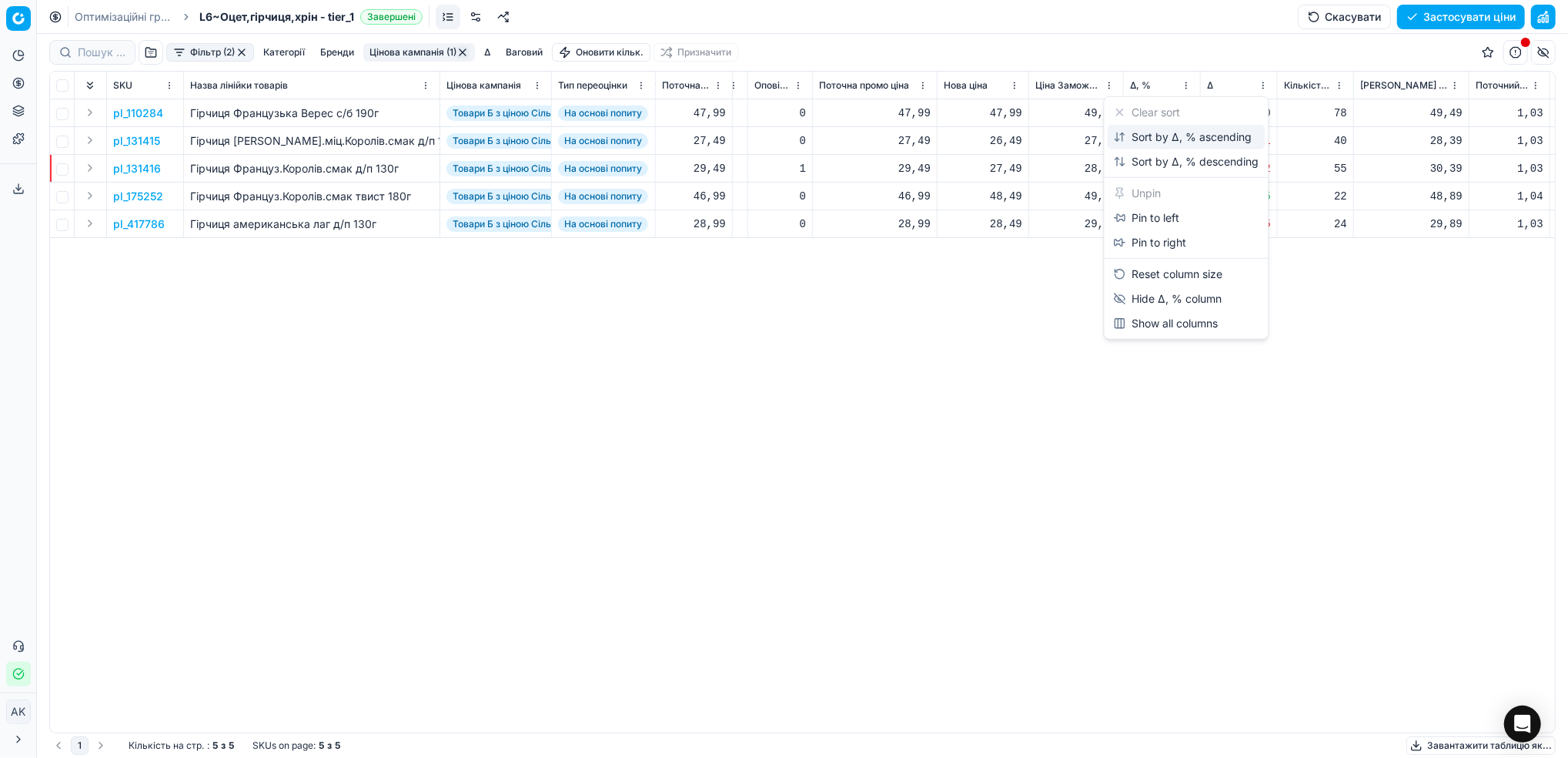
click at [1138, 144] on div "Sort by Δ, % ascending" at bounding box center [1187, 137] width 158 height 25
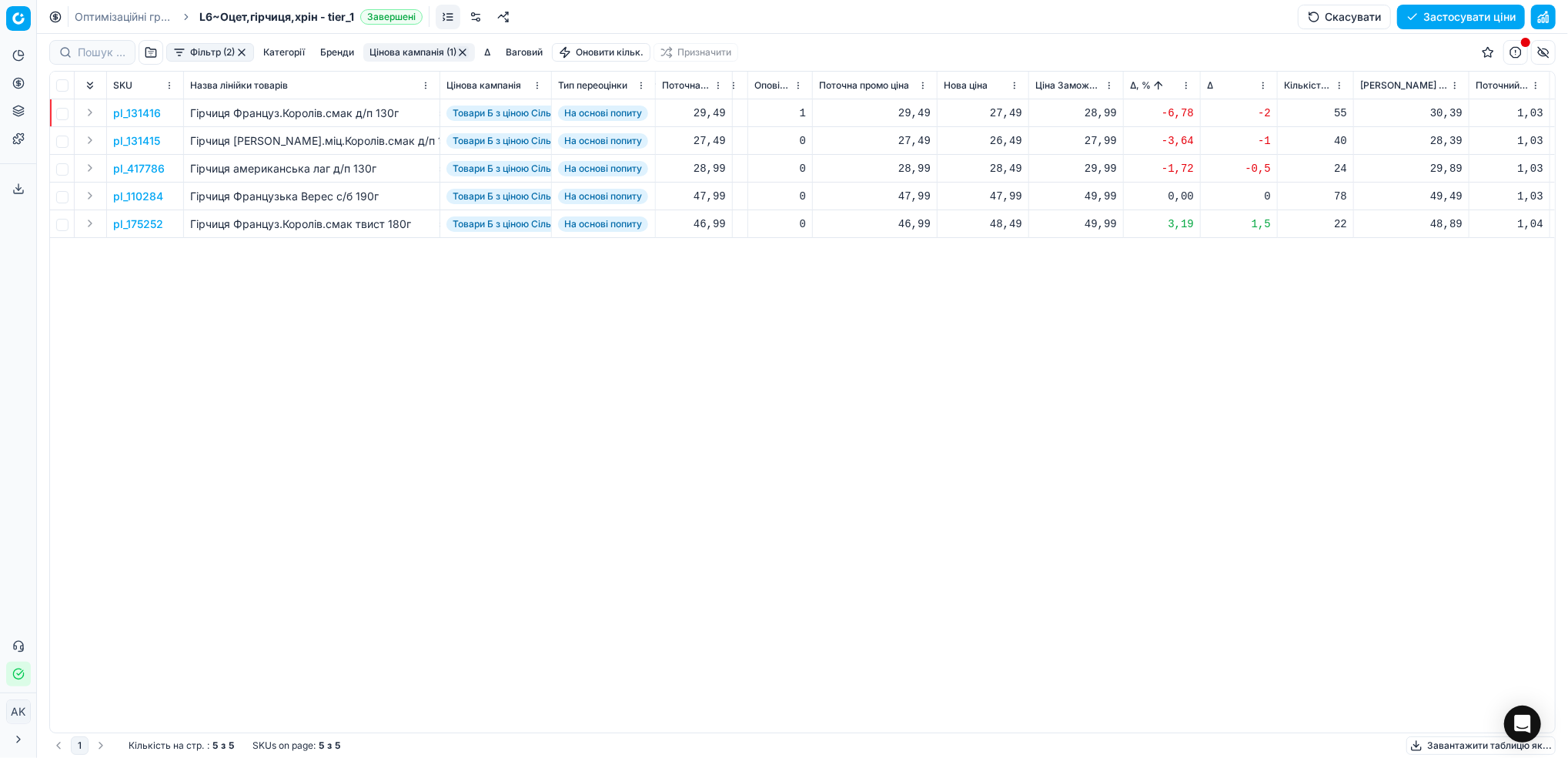
click at [138, 115] on p "pl_131416" at bounding box center [137, 113] width 48 height 15
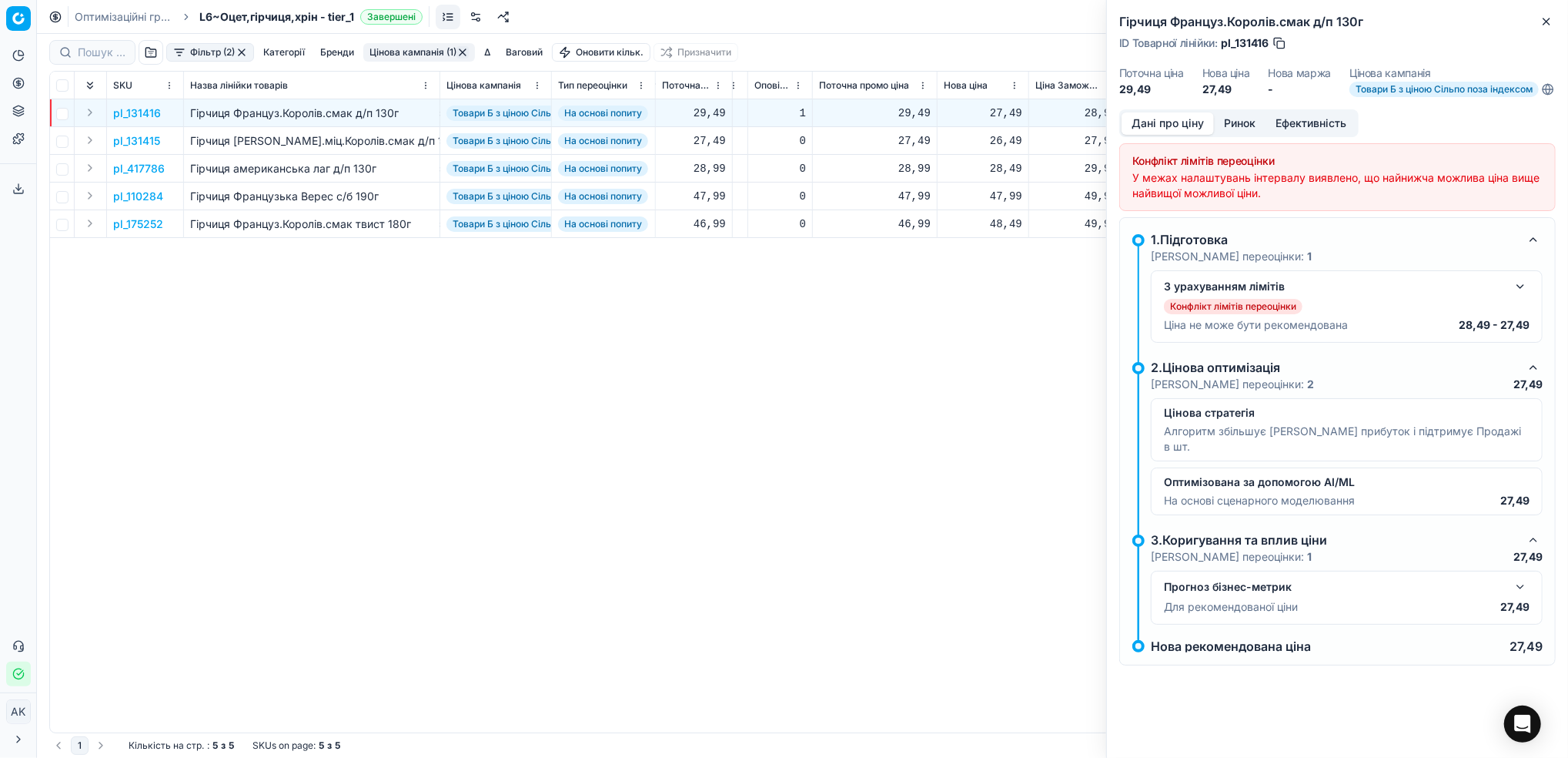
click at [1518, 296] on button "button" at bounding box center [1521, 287] width 19 height 19
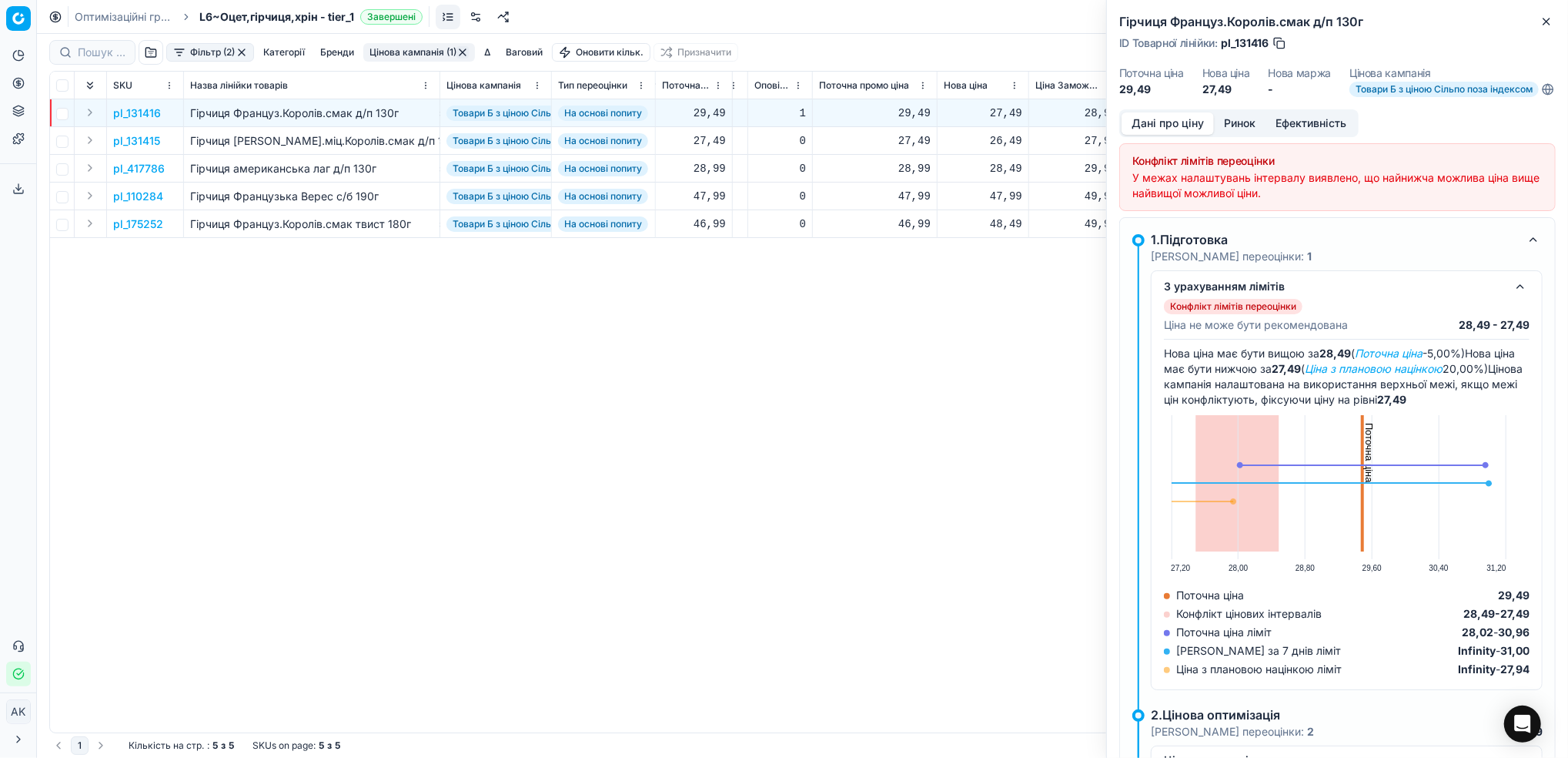
click at [1226, 135] on button "Ринок" at bounding box center [1240, 124] width 52 height 22
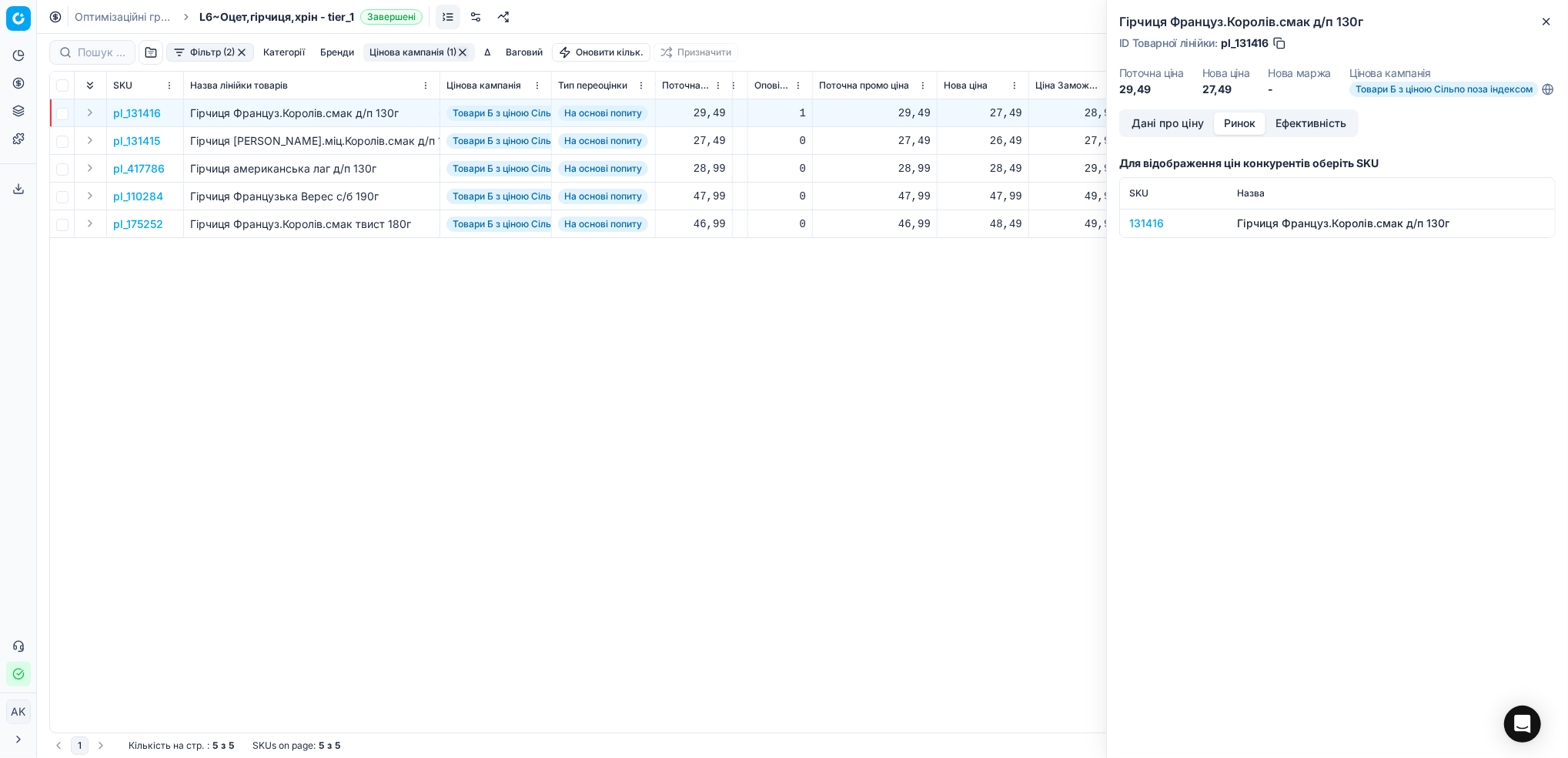
click at [1144, 231] on div "131416" at bounding box center [1174, 223] width 89 height 15
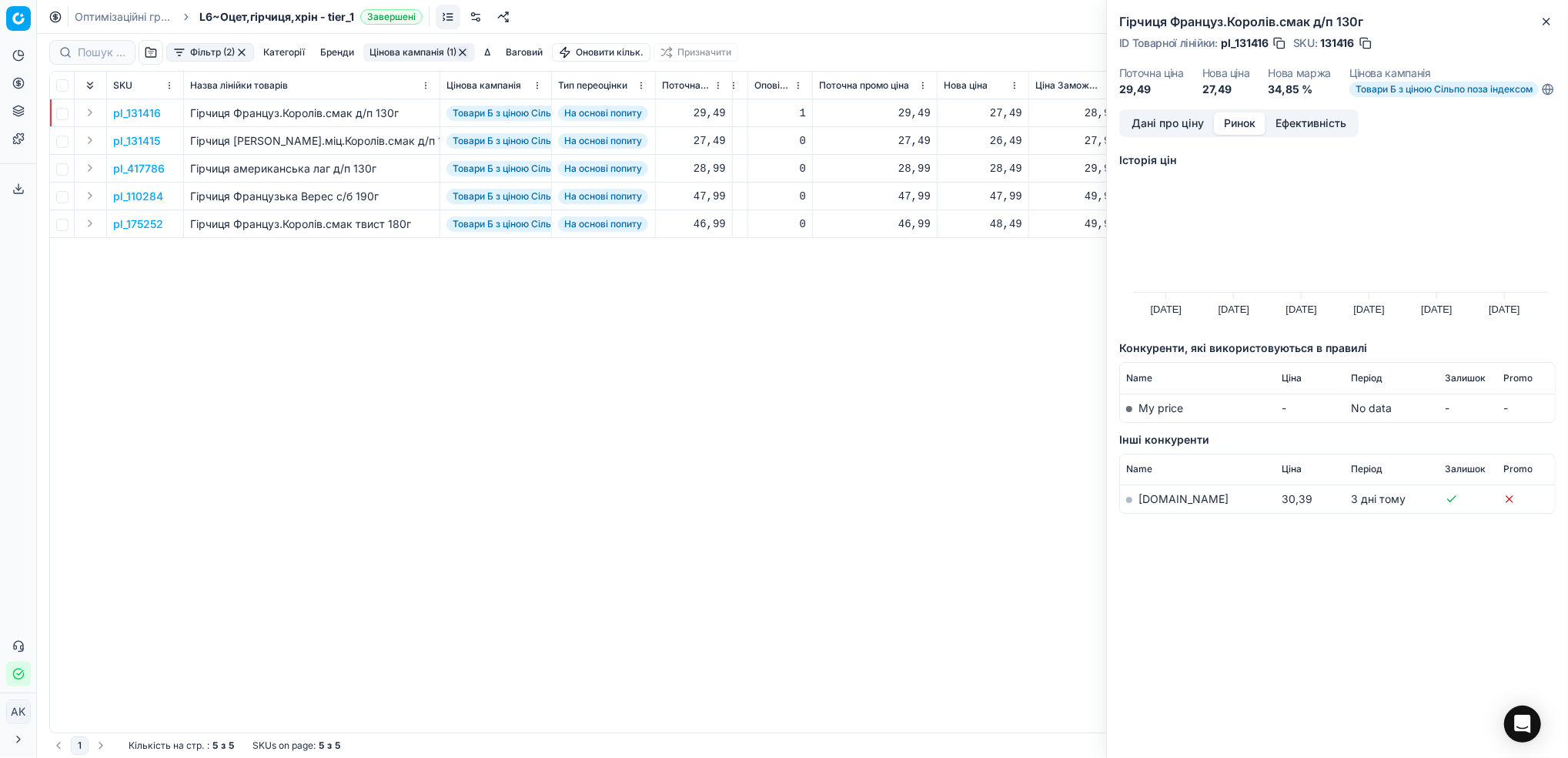
click at [1155, 505] on link "silpo.ua" at bounding box center [1183, 498] width 90 height 13
click at [1535, 26] on h2 "Гірчиця Француз.Королів.смак д/п 130г" at bounding box center [1338, 21] width 436 height 19
click at [1547, 26] on icon "button" at bounding box center [1547, 21] width 12 height 12
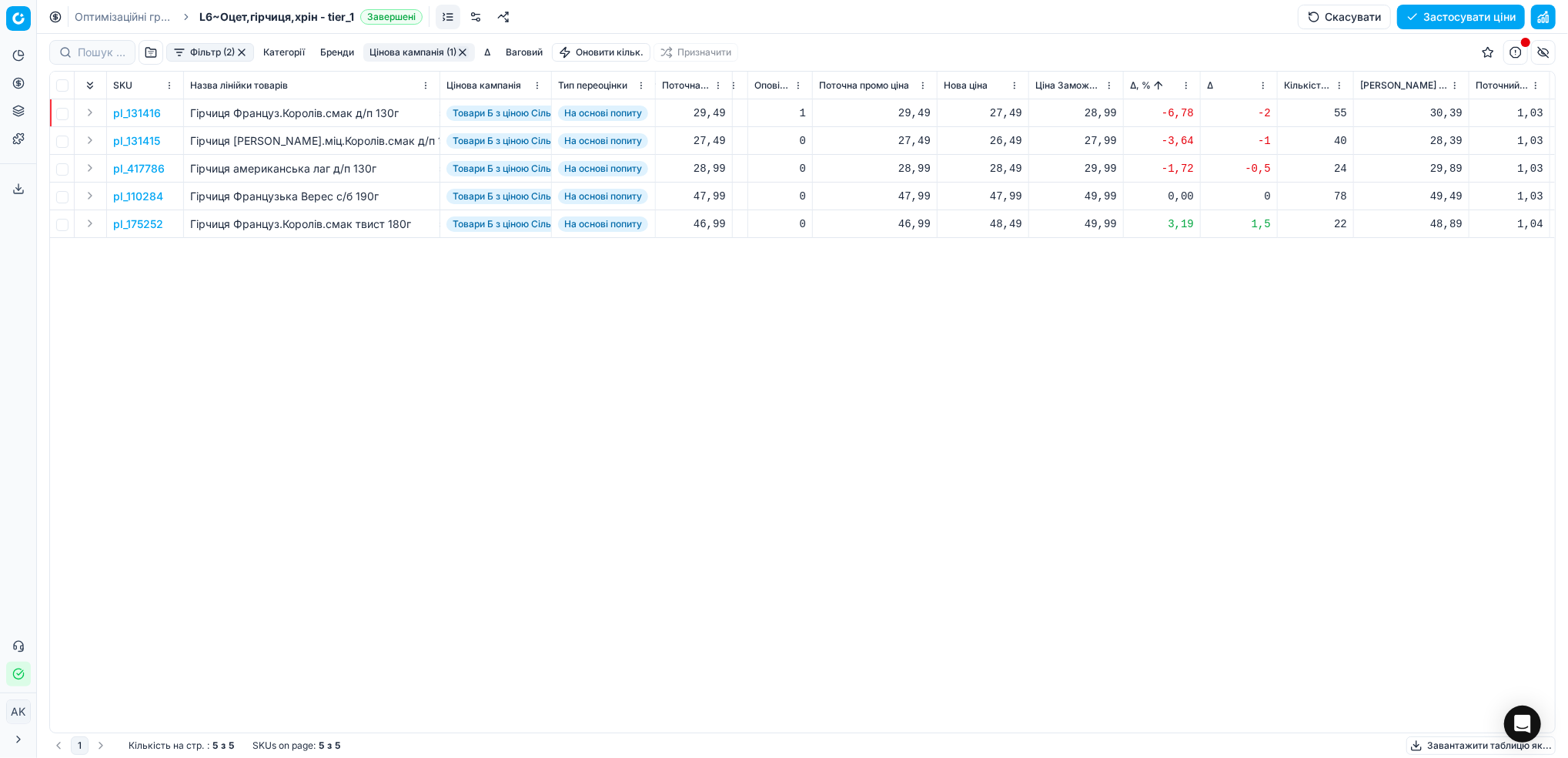
click at [1000, 108] on div "27,49" at bounding box center [983, 113] width 78 height 15
drag, startPoint x: 1002, startPoint y: 248, endPoint x: 990, endPoint y: 248, distance: 12.0
click at [990, 248] on input "27.49" at bounding box center [1038, 249] width 111 height 25
click at [1012, 250] on input "30.49" at bounding box center [1038, 249] width 111 height 25
type input "30.99"
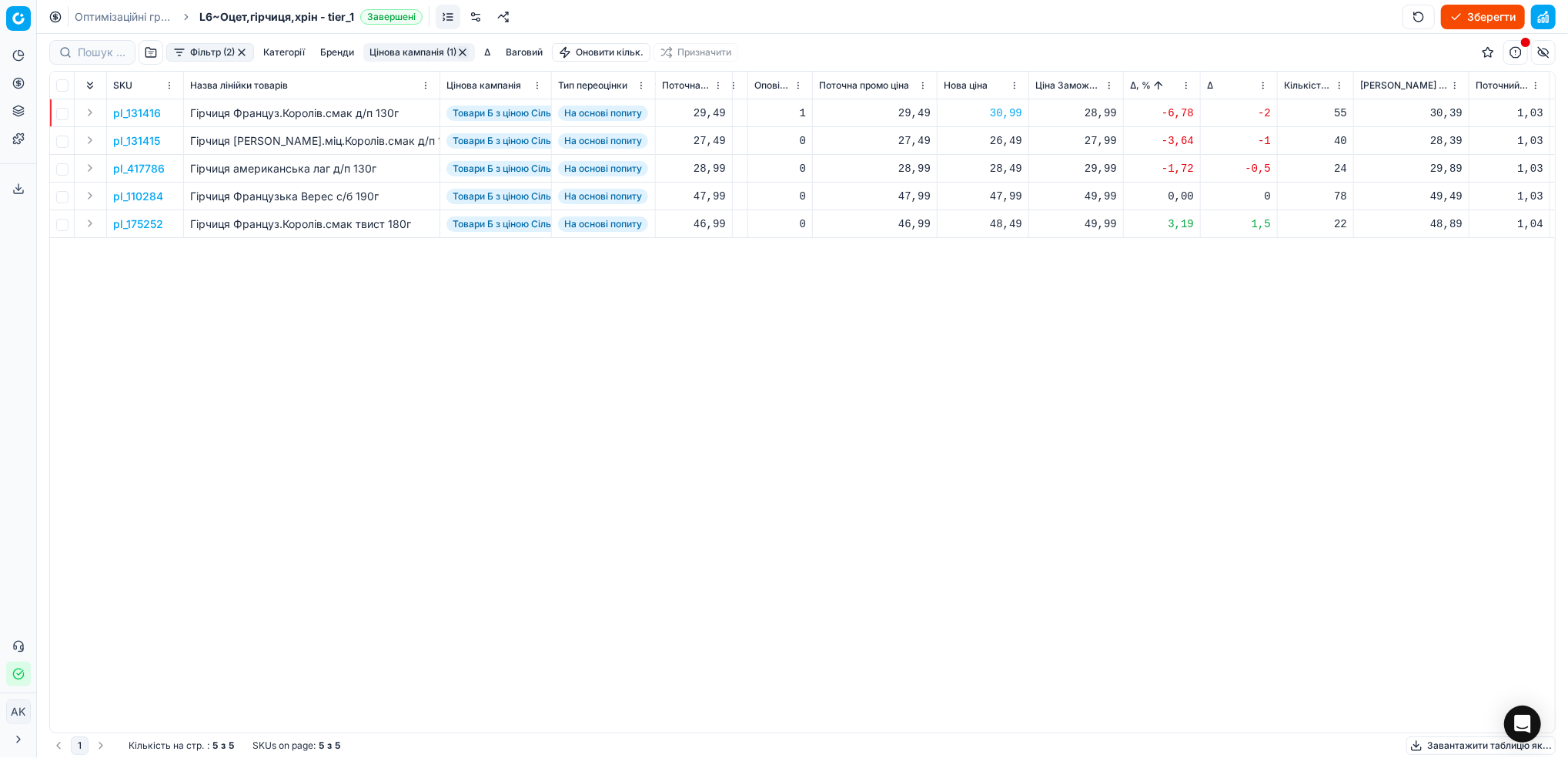
click at [131, 142] on p "pl_131415" at bounding box center [137, 141] width 47 height 15
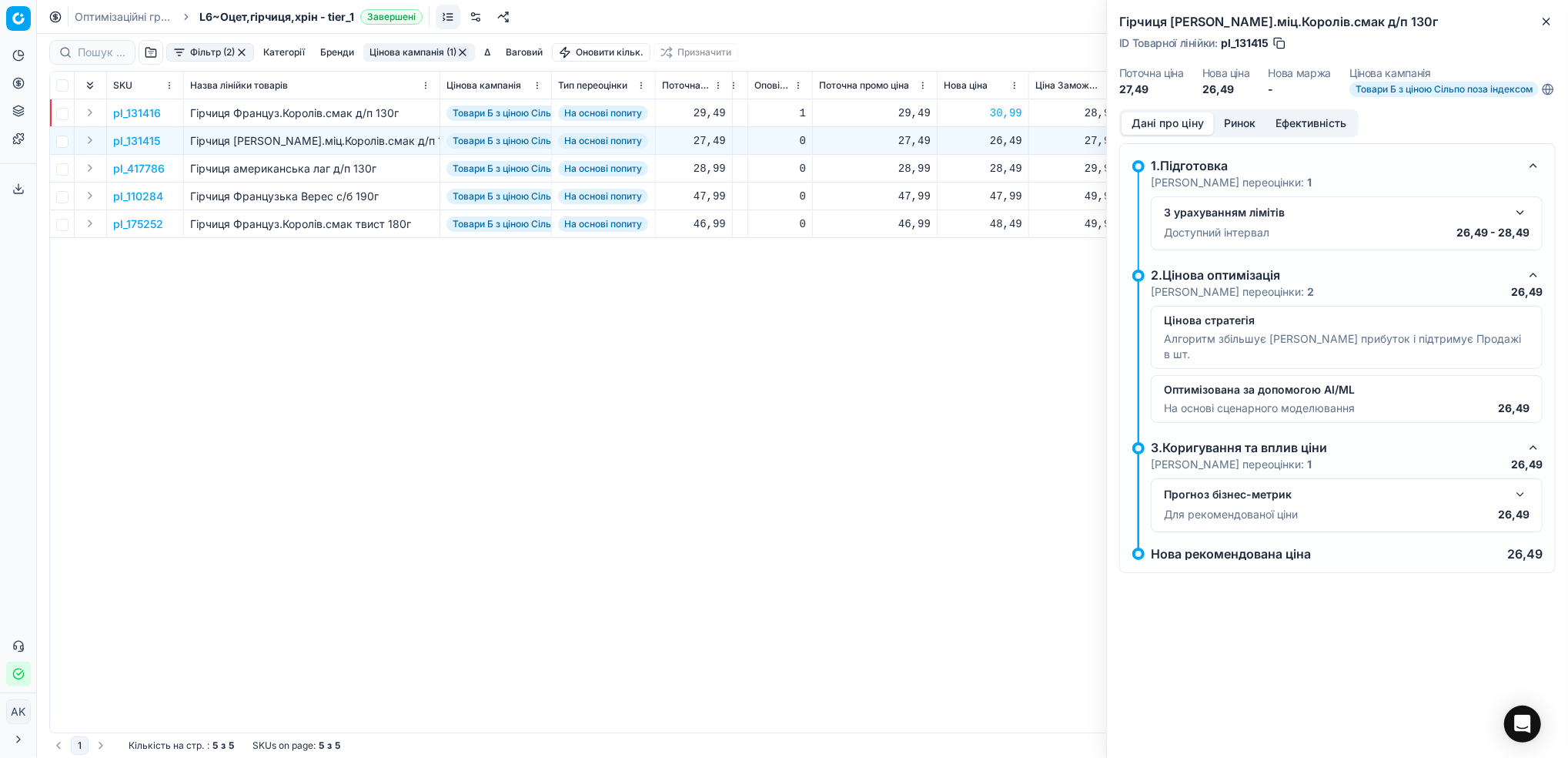
click at [1519, 222] on button "button" at bounding box center [1521, 213] width 19 height 19
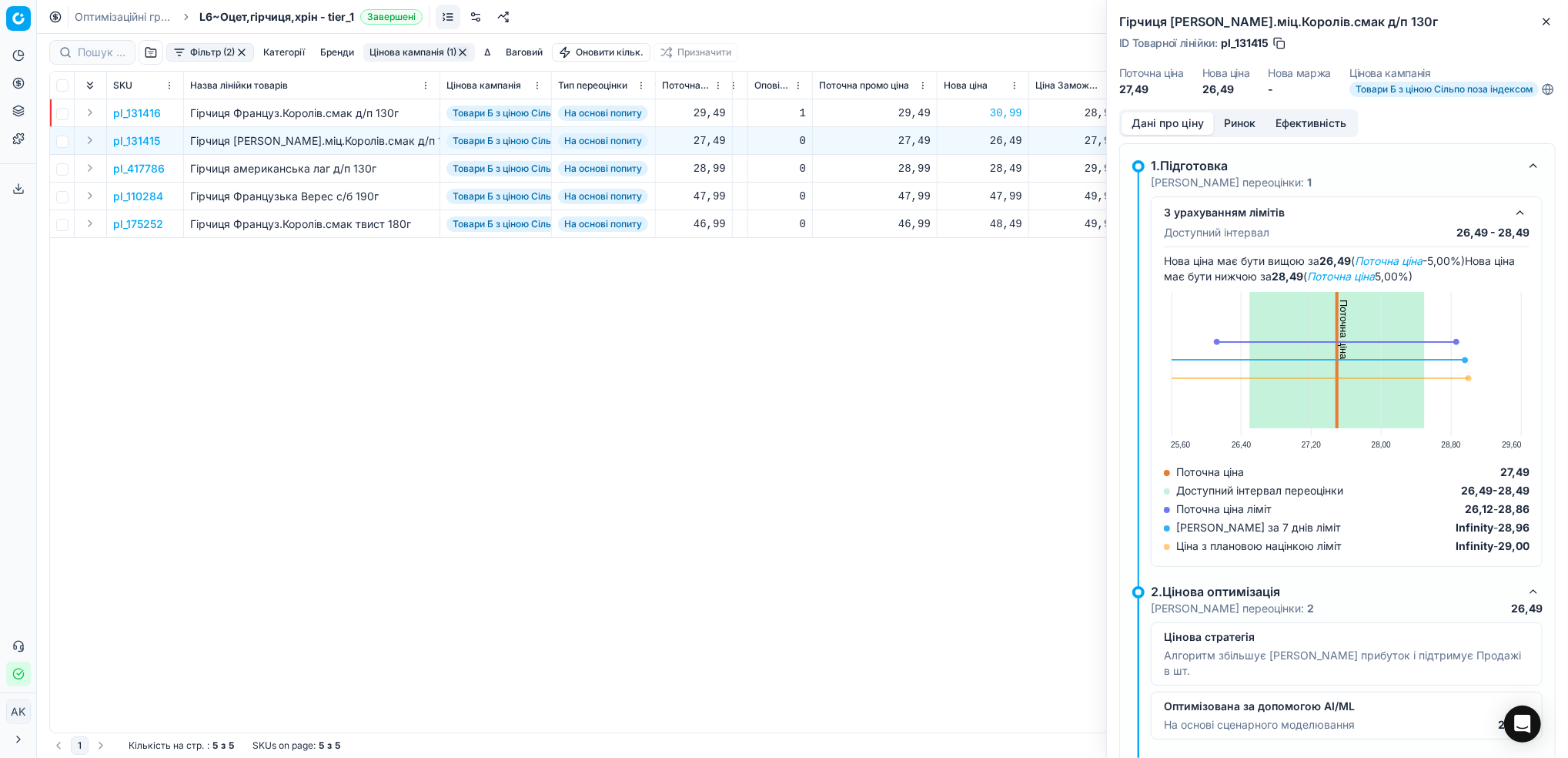
click at [1242, 135] on button "Ринок" at bounding box center [1240, 124] width 52 height 22
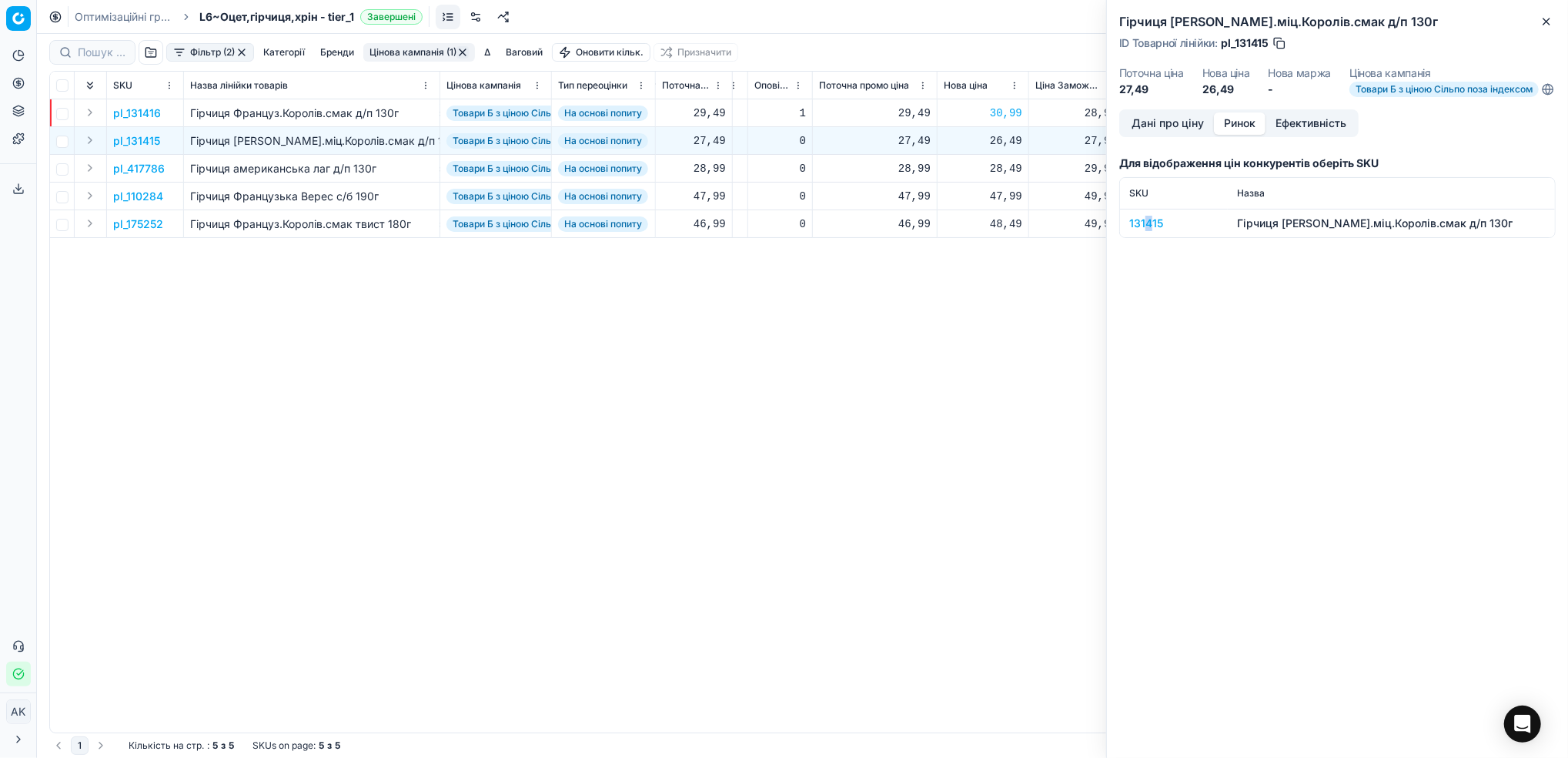
click at [1149, 231] on div "131415" at bounding box center [1174, 223] width 89 height 15
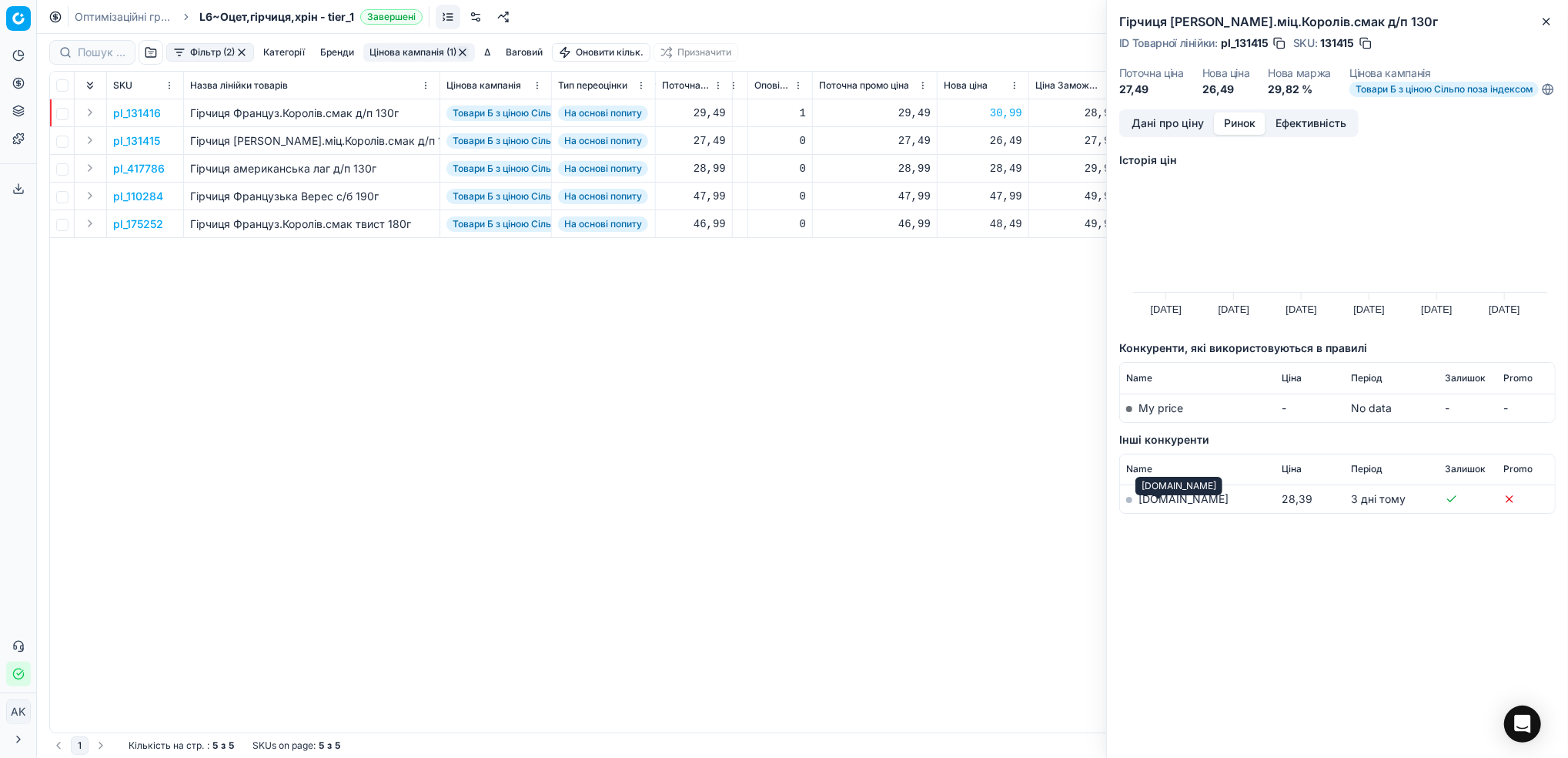
click at [1156, 505] on link "silpo.ua" at bounding box center [1183, 498] width 90 height 13
click at [1553, 23] on icon "button" at bounding box center [1547, 21] width 12 height 12
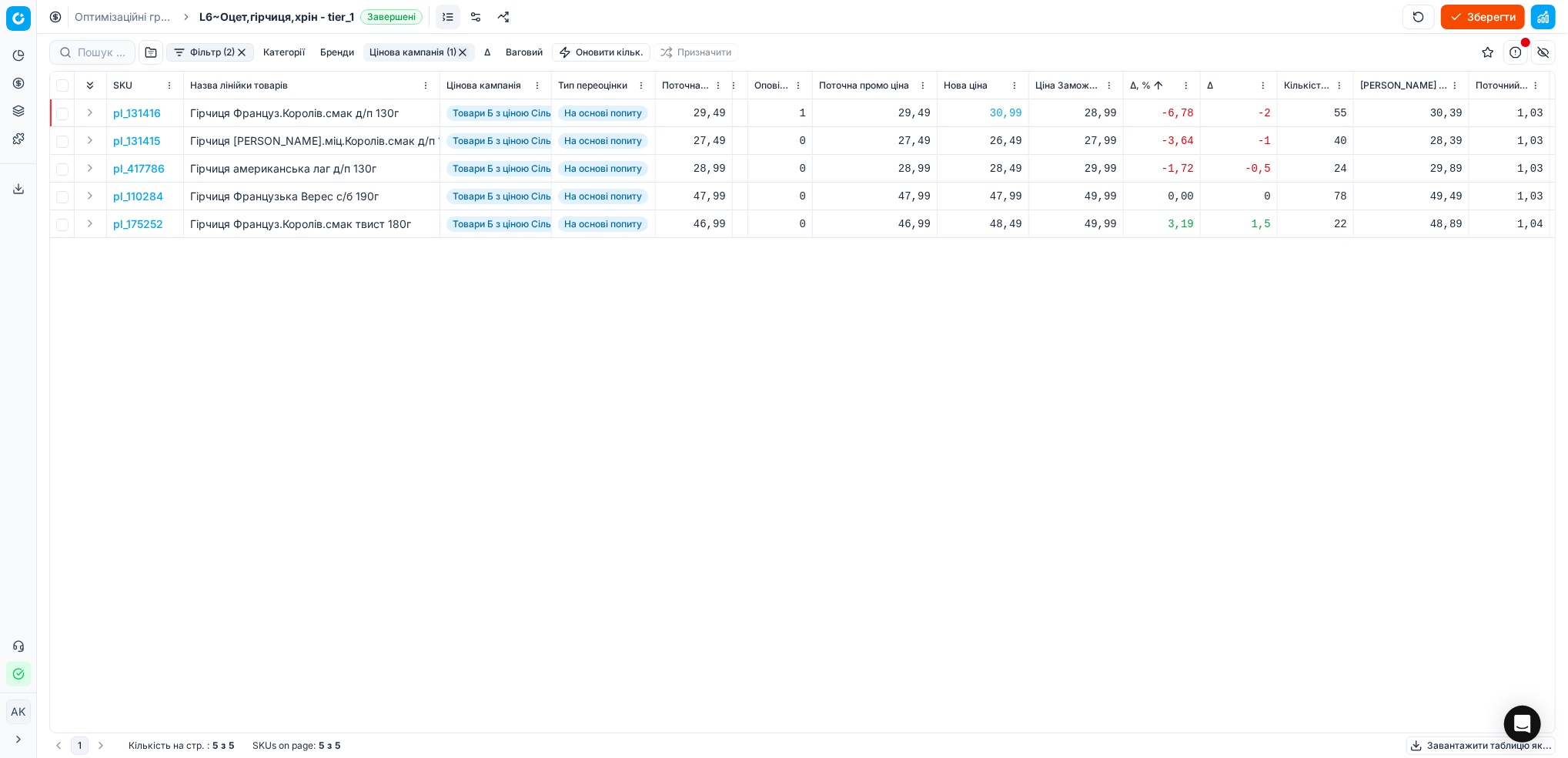
click at [1001, 139] on div "26,49" at bounding box center [983, 141] width 78 height 15
click at [1000, 278] on input "26.49" at bounding box center [1038, 276] width 111 height 25
type input "28.49"
click at [136, 161] on p "pl_417786" at bounding box center [139, 168] width 52 height 15
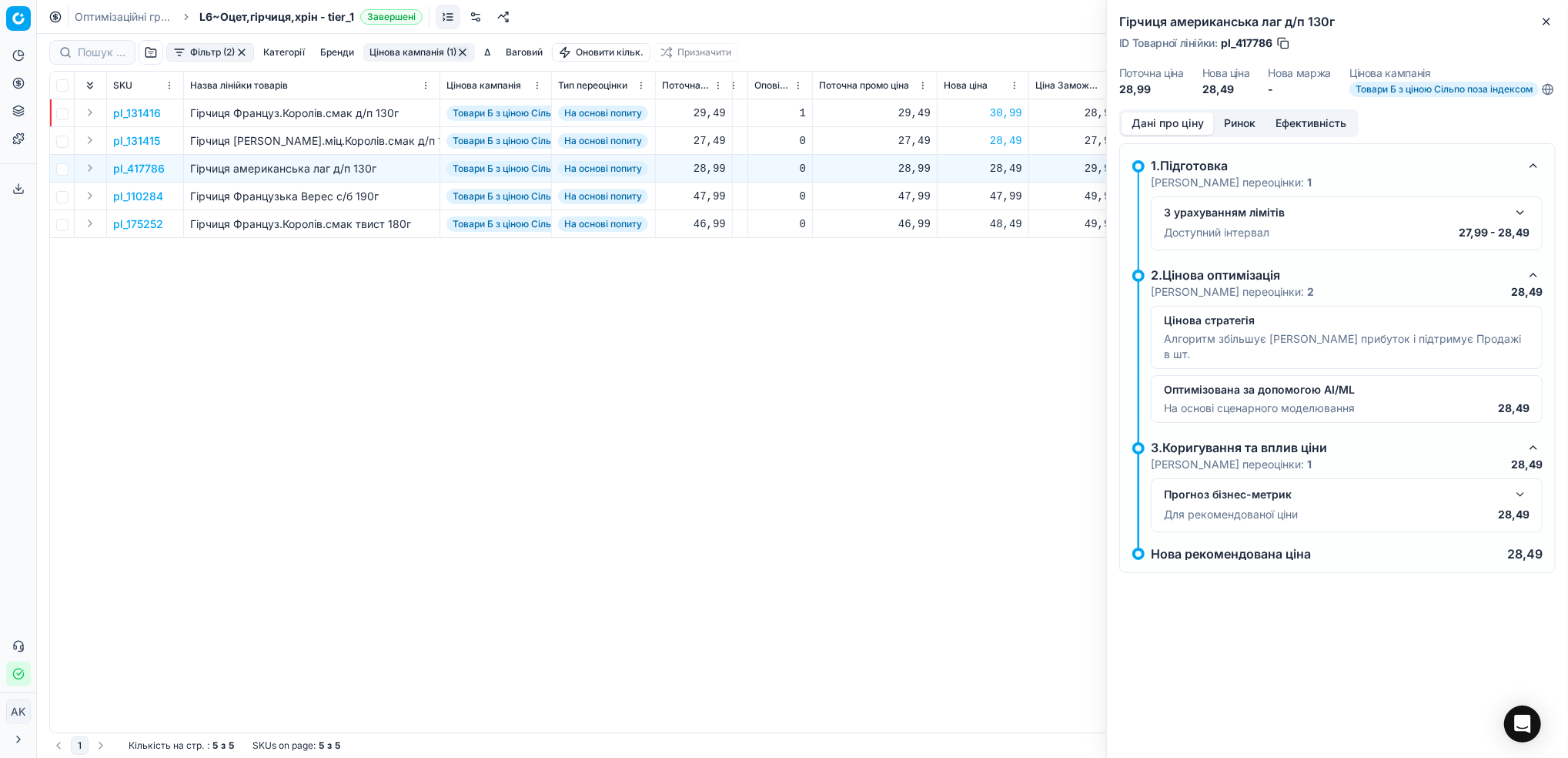
click at [1249, 135] on button "Ринок" at bounding box center [1240, 124] width 52 height 22
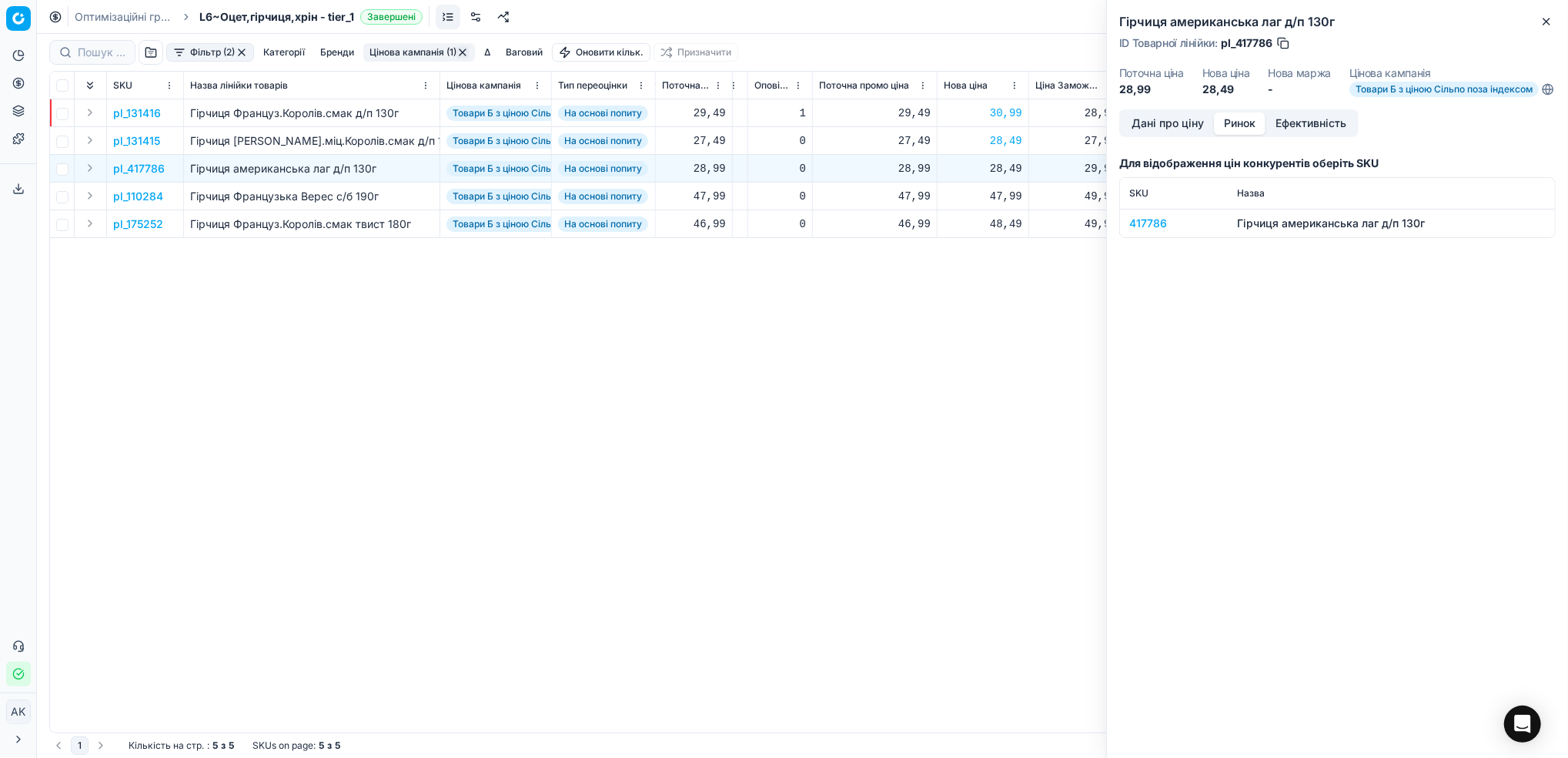
click at [1138, 231] on div "417786" at bounding box center [1174, 223] width 89 height 15
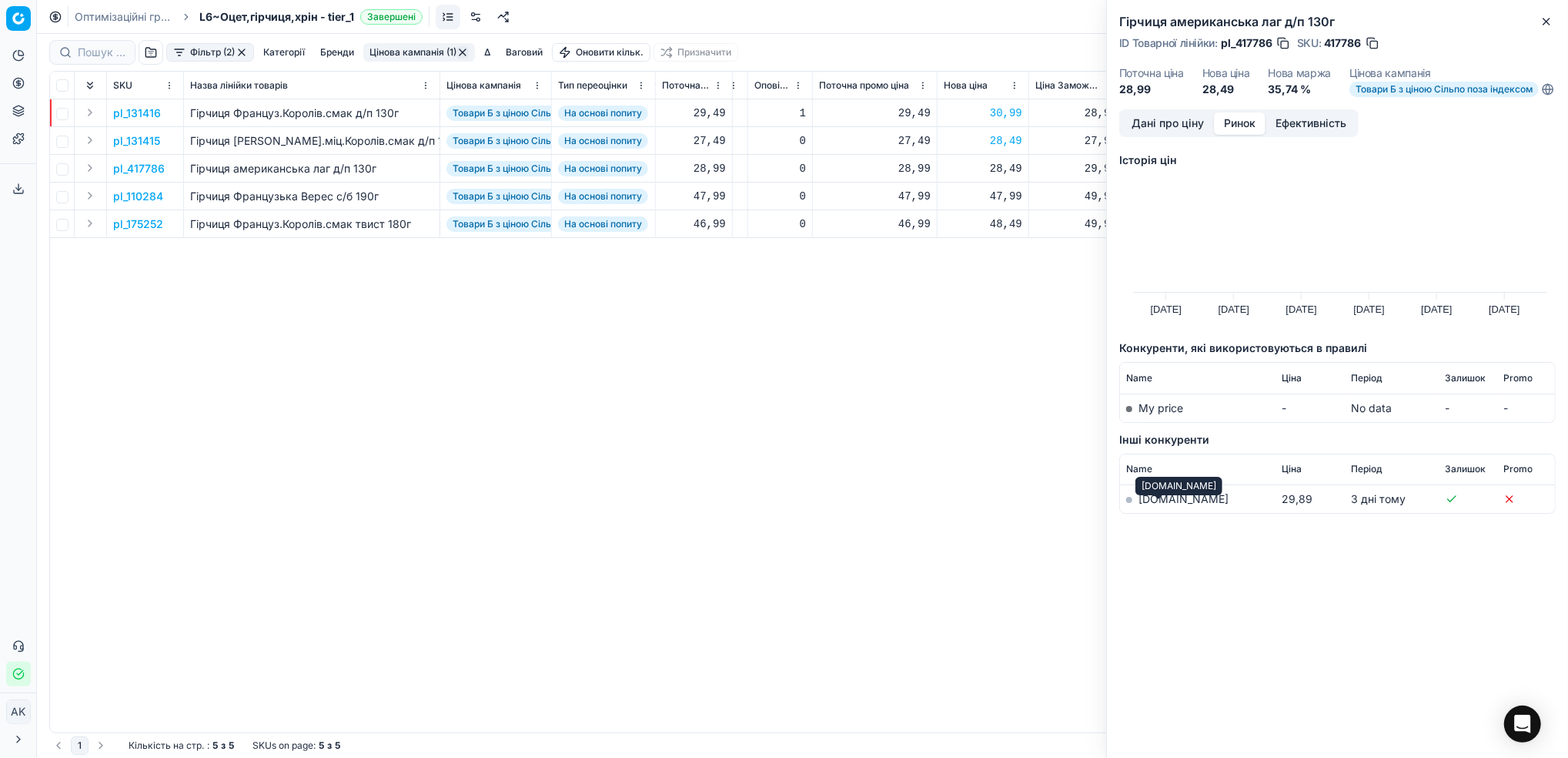
click at [1150, 505] on link "silpo.ua" at bounding box center [1183, 498] width 90 height 13
click at [1541, 25] on icon "button" at bounding box center [1547, 21] width 12 height 12
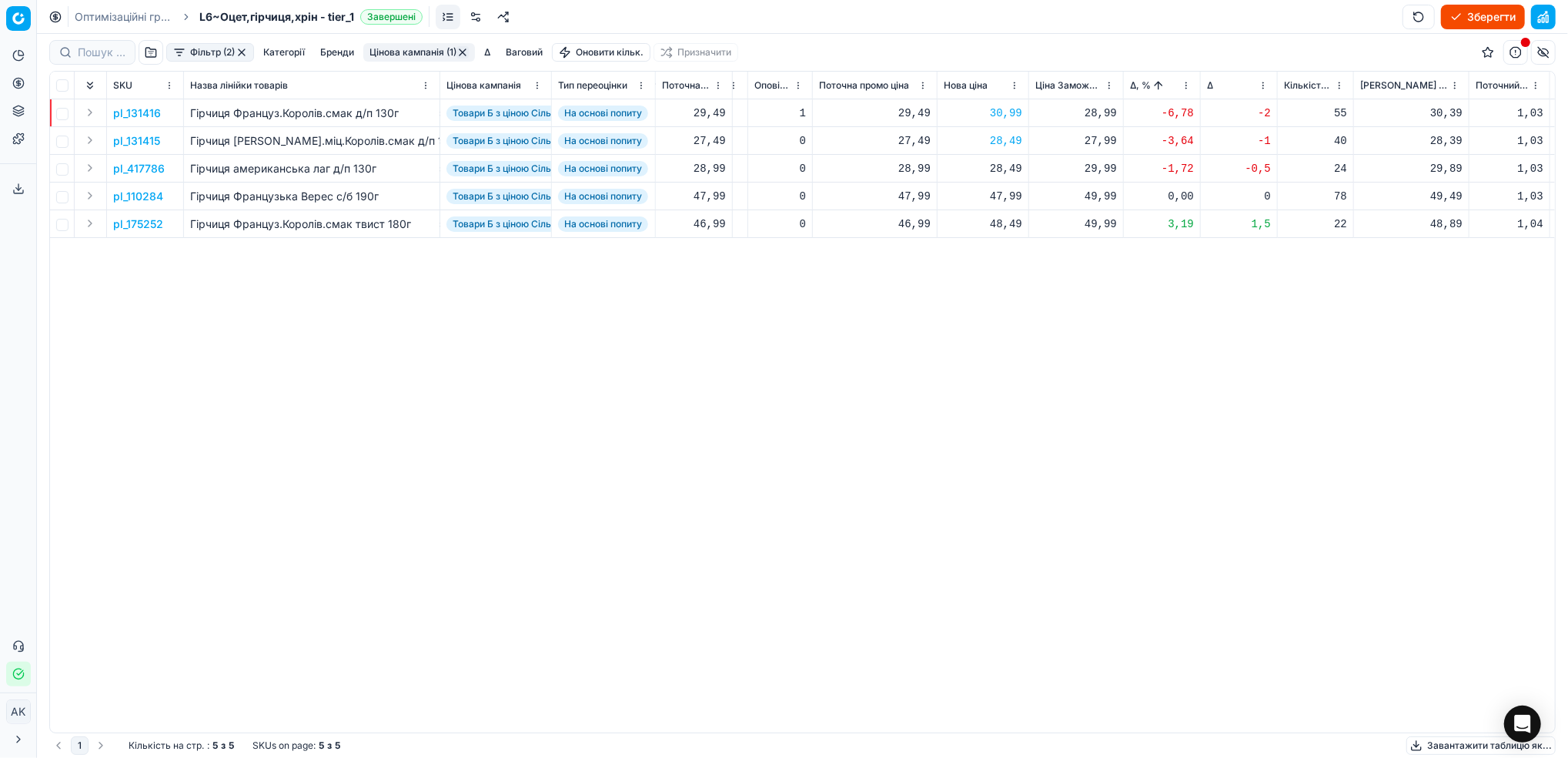
click at [991, 170] on div "28,49" at bounding box center [983, 168] width 78 height 15
click at [1001, 301] on input "28.49" at bounding box center [1038, 304] width 111 height 25
click at [1010, 305] on input "29.49" at bounding box center [1038, 304] width 111 height 25
type input "29.89"
click at [137, 225] on p "pl_175252" at bounding box center [138, 224] width 50 height 15
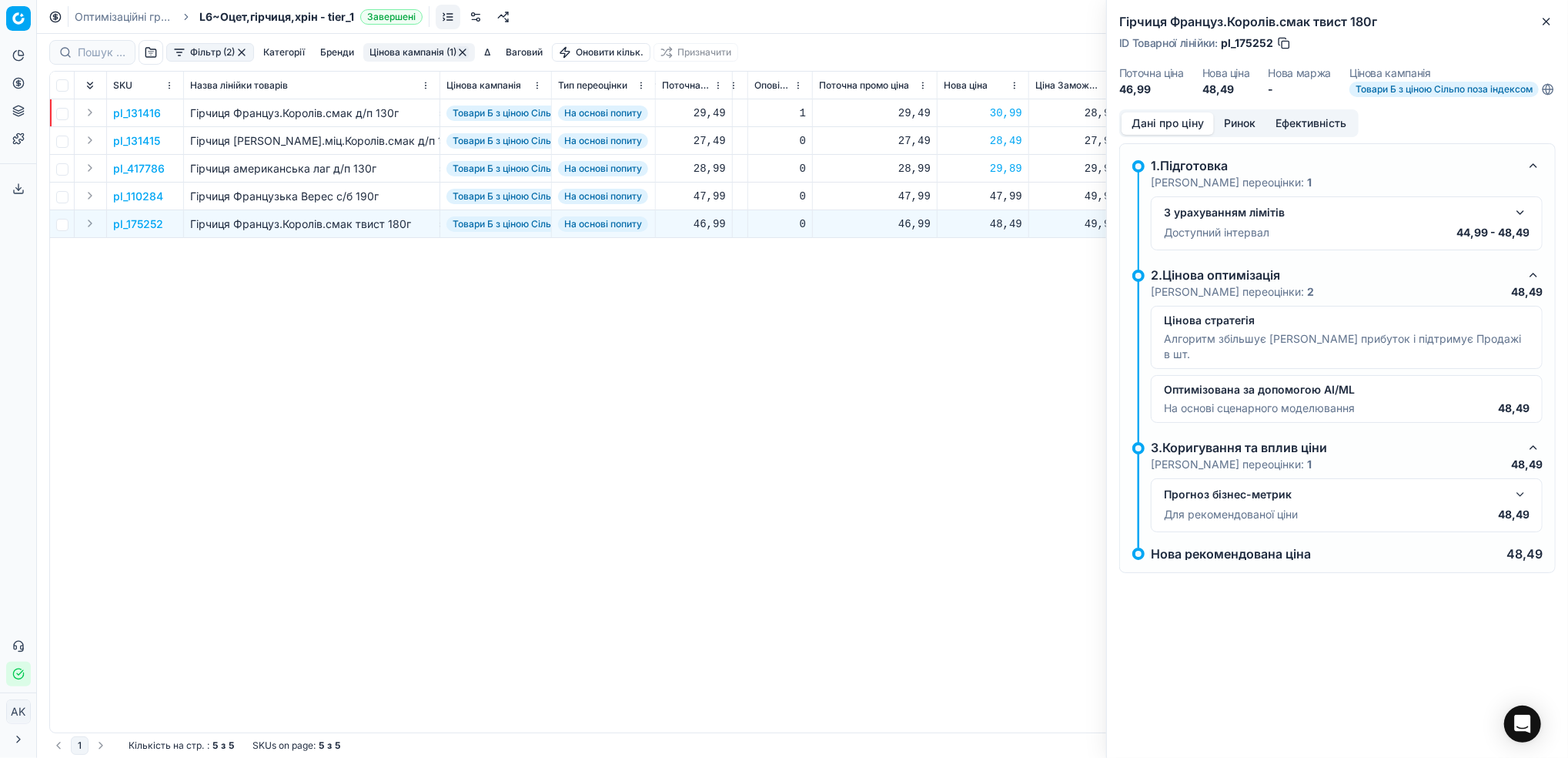
click at [1237, 135] on button "Ринок" at bounding box center [1240, 124] width 52 height 22
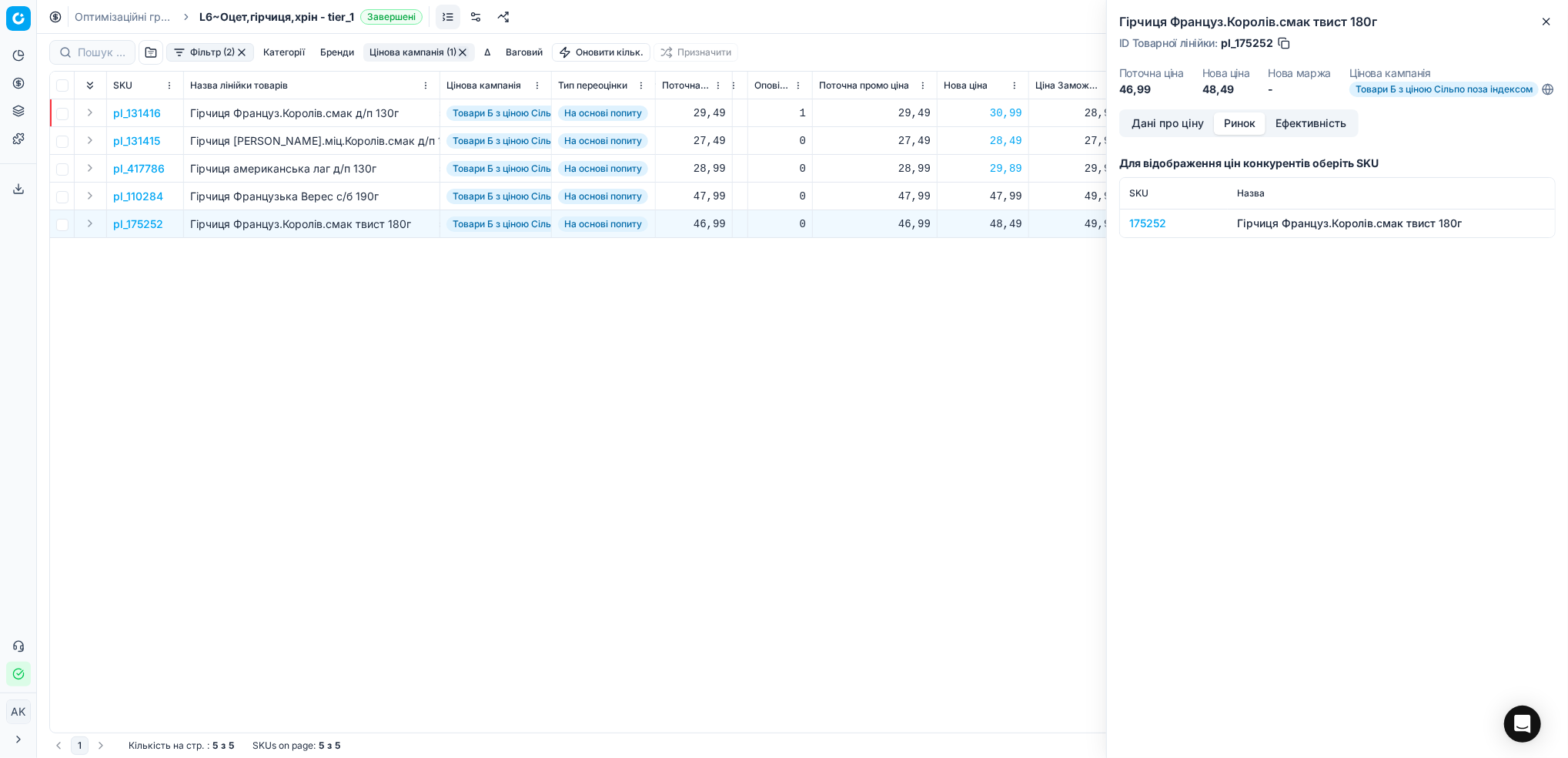
click at [1138, 231] on div "175252" at bounding box center [1174, 223] width 89 height 15
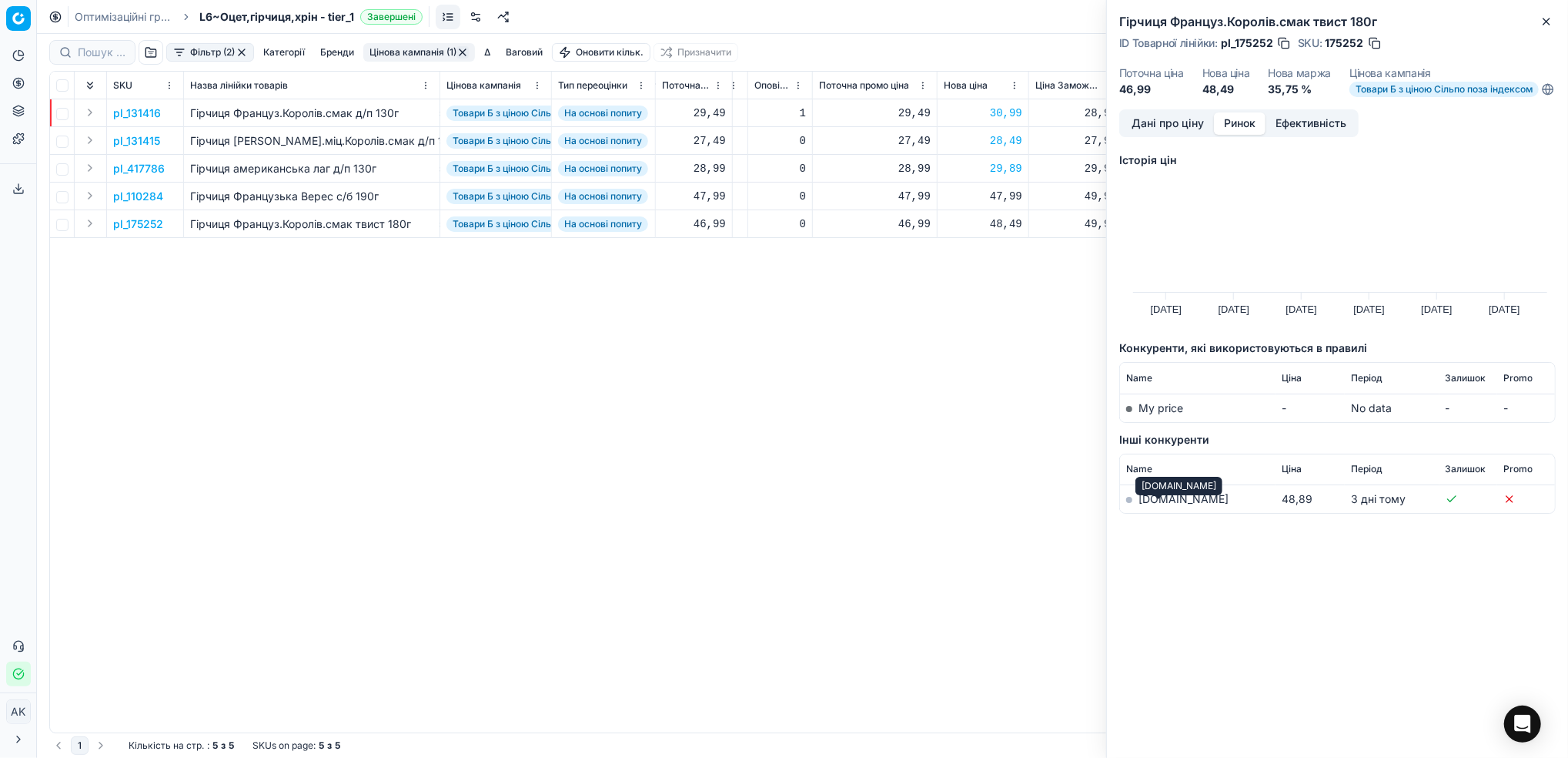
click at [1156, 505] on link "silpo.ua" at bounding box center [1183, 498] width 90 height 13
click at [1181, 134] on button "Дані про ціну" at bounding box center [1168, 124] width 93 height 22
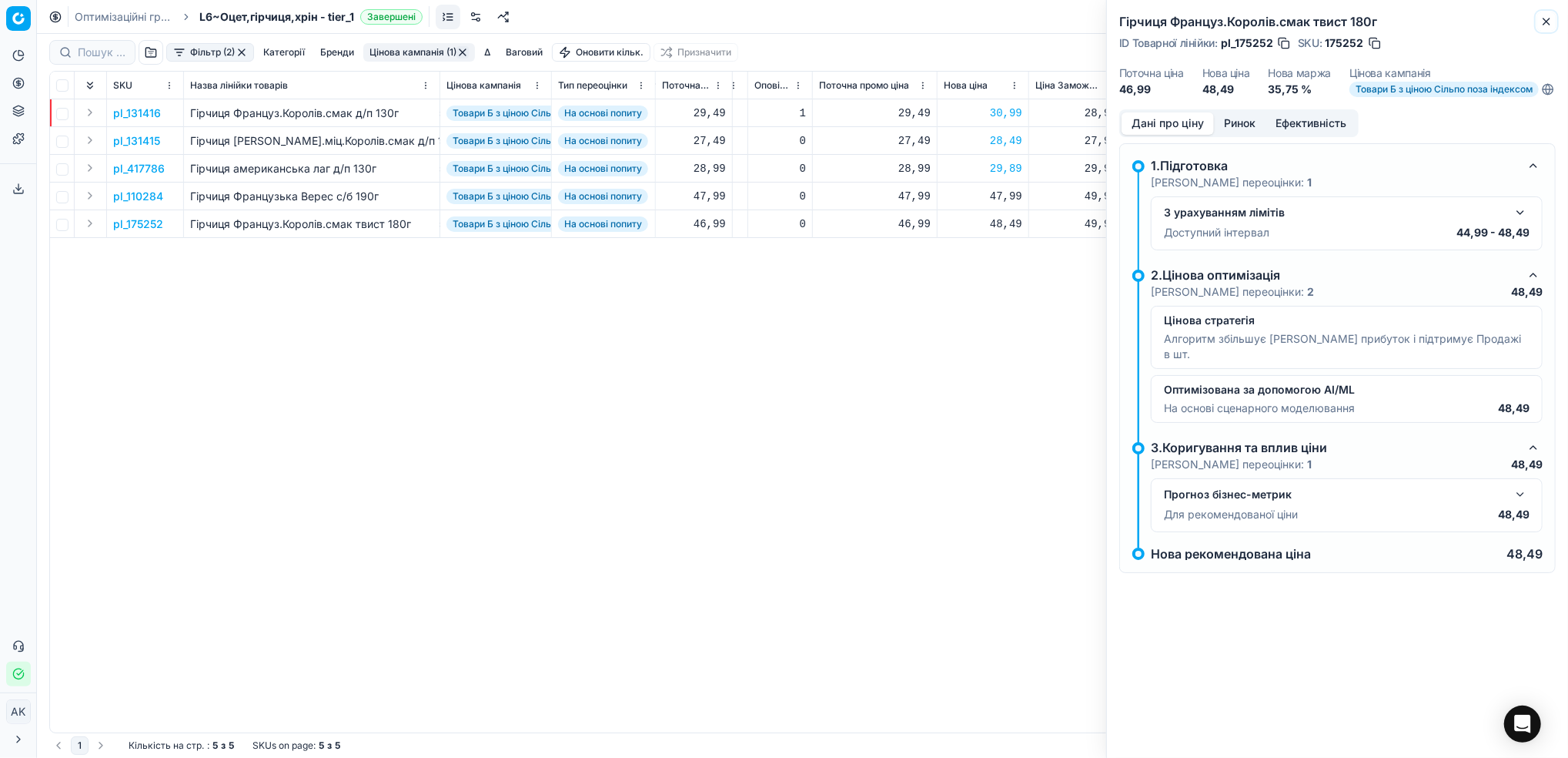
click at [1540, 29] on button "Close" at bounding box center [1547, 21] width 19 height 19
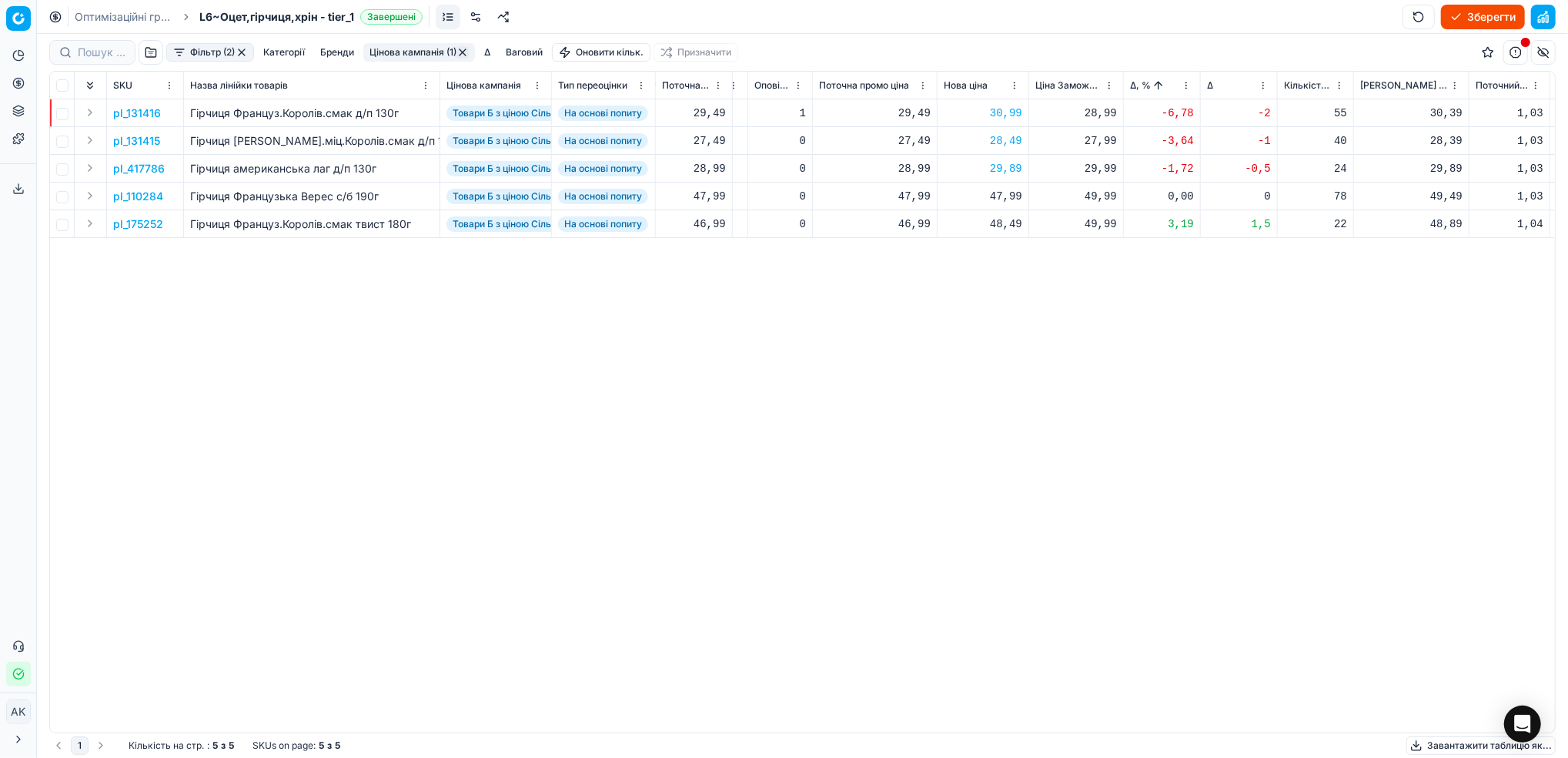
click at [1464, 16] on button "Зберегти" at bounding box center [1484, 16] width 84 height 25
click at [476, 458] on div "pl_131416 Гірчиця Француз.Королів.смак д/п 130г Товари Б з ціною Сільпо поза ін…" at bounding box center [457, 416] width 1505 height 633
